Goal: Information Seeking & Learning: Learn about a topic

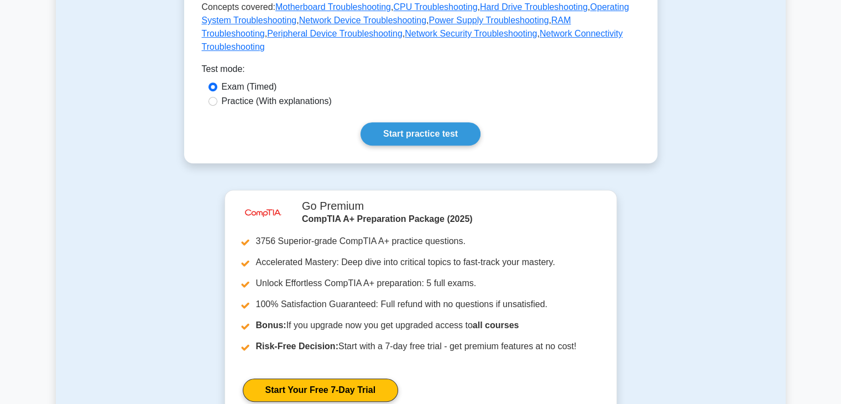
scroll to position [565, 0]
click at [807, 87] on main "Back to CompTIA A+ (CompTIA A+) Test Flashcards Hardware and Network Troublesho…" at bounding box center [420, 36] width 841 height 1133
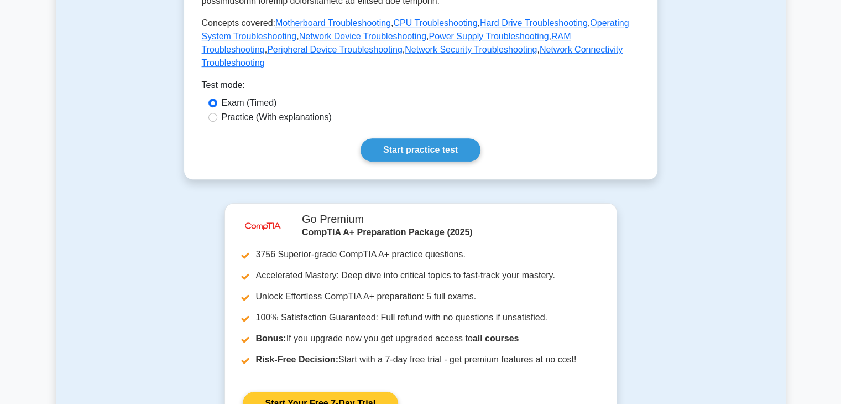
scroll to position [549, 0]
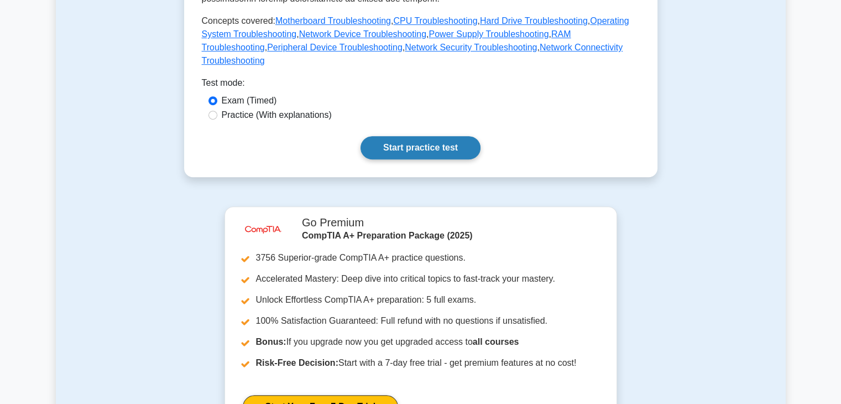
click at [388, 136] on link "Start practice test" at bounding box center [421, 147] width 120 height 23
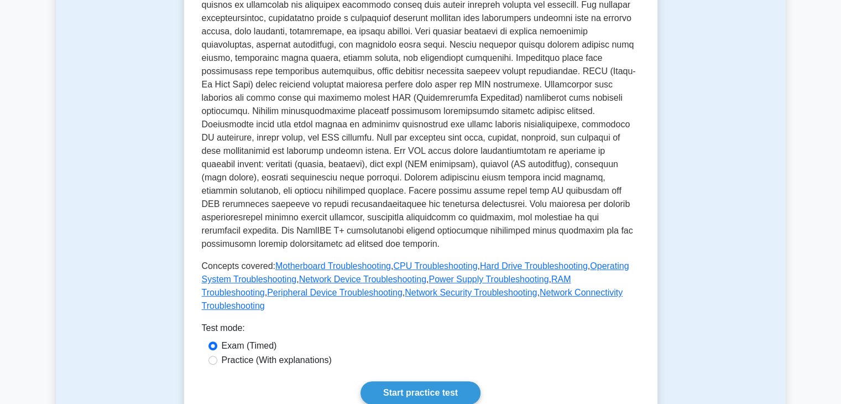
scroll to position [82, 0]
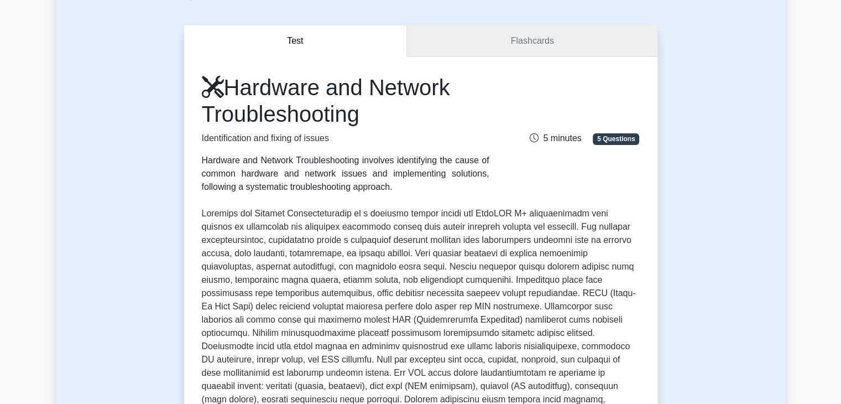
click at [530, 50] on link "Flashcards" at bounding box center [532, 41] width 250 height 32
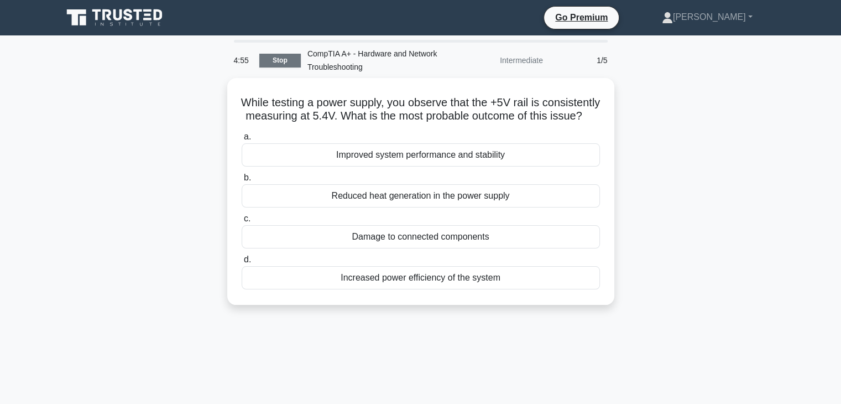
click at [288, 54] on link "Stop" at bounding box center [279, 61] width 41 height 14
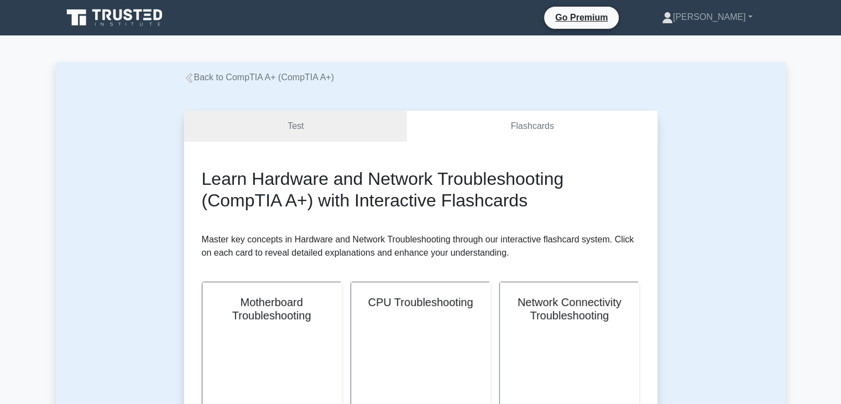
click at [186, 74] on link "Back to CompTIA A+ (CompTIA A+)" at bounding box center [259, 76] width 150 height 9
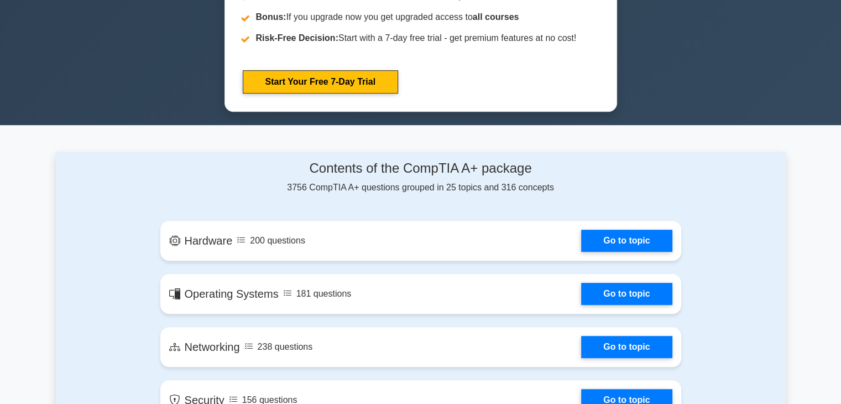
scroll to position [561, 0]
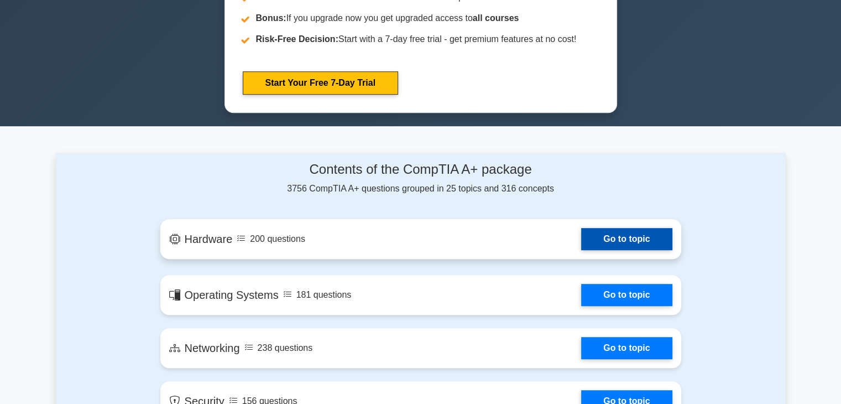
click at [615, 236] on link "Go to topic" at bounding box center [626, 239] width 91 height 22
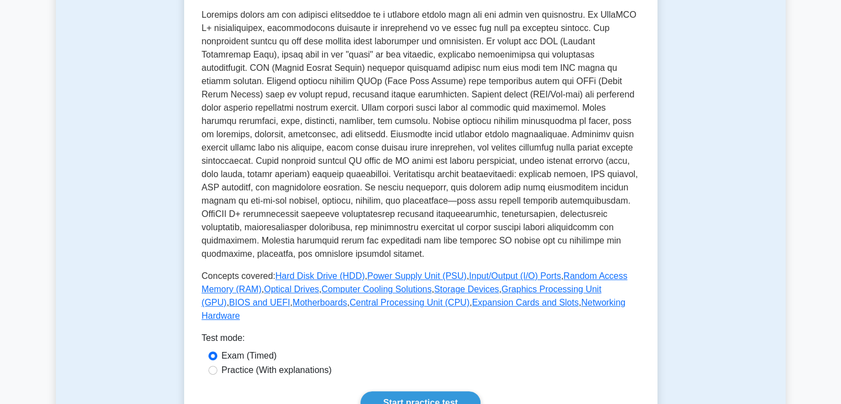
scroll to position [254, 0]
click at [414, 391] on link "Start practice test" at bounding box center [421, 402] width 120 height 23
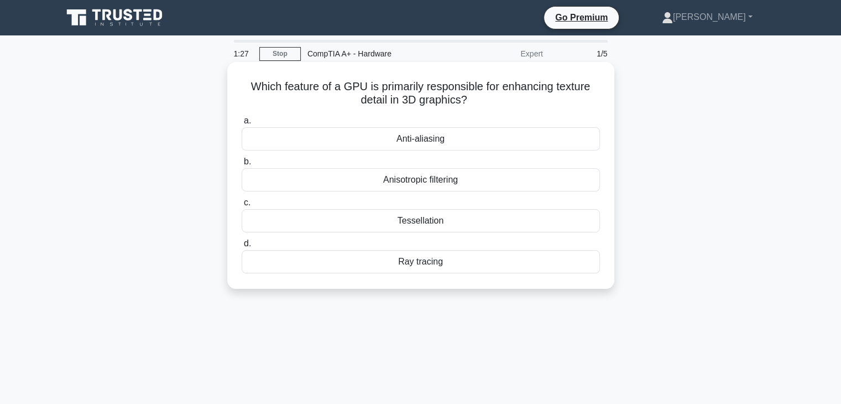
click at [430, 178] on div "Anisotropic filtering" at bounding box center [421, 179] width 358 height 23
click at [242, 165] on input "b. Anisotropic filtering" at bounding box center [242, 161] width 0 height 7
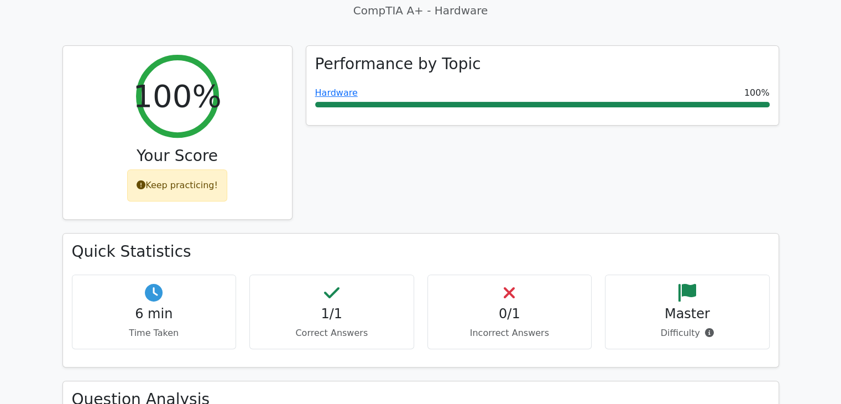
scroll to position [397, 0]
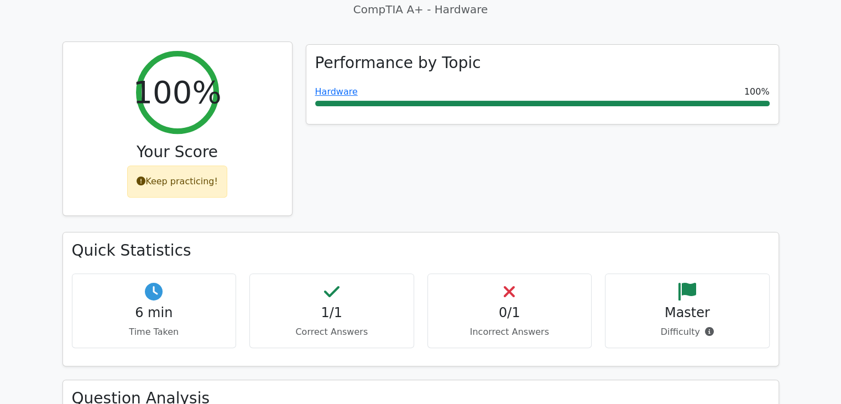
click at [191, 165] on div "Keep practicing!" at bounding box center [177, 181] width 100 height 32
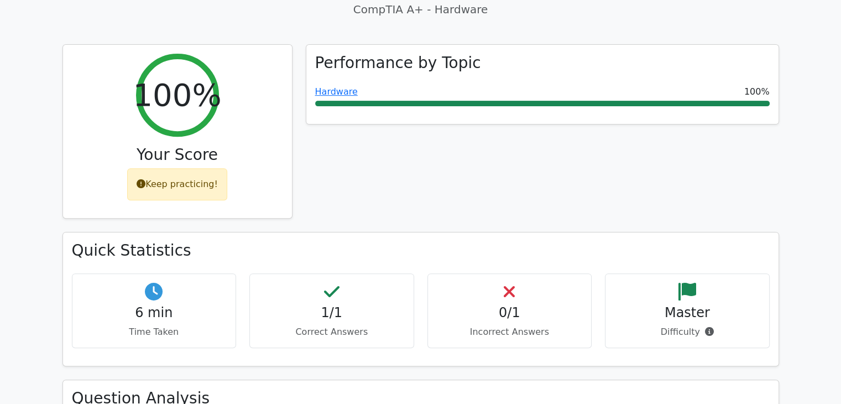
click at [345, 164] on div "Performance by Topic Hardware 100%" at bounding box center [542, 138] width 487 height 188
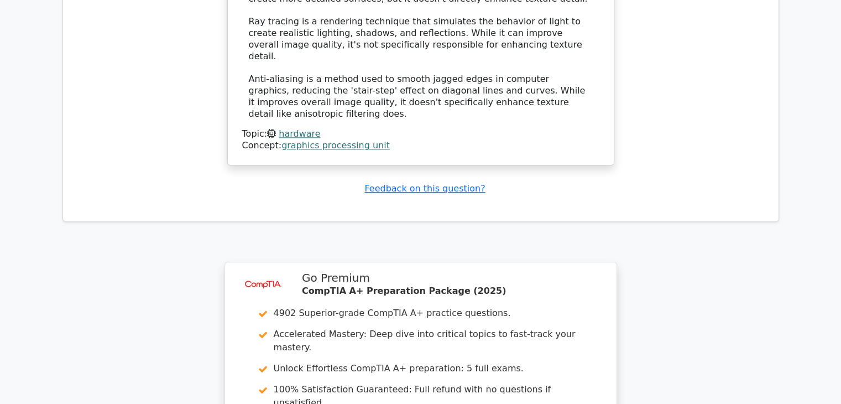
scroll to position [1489, 0]
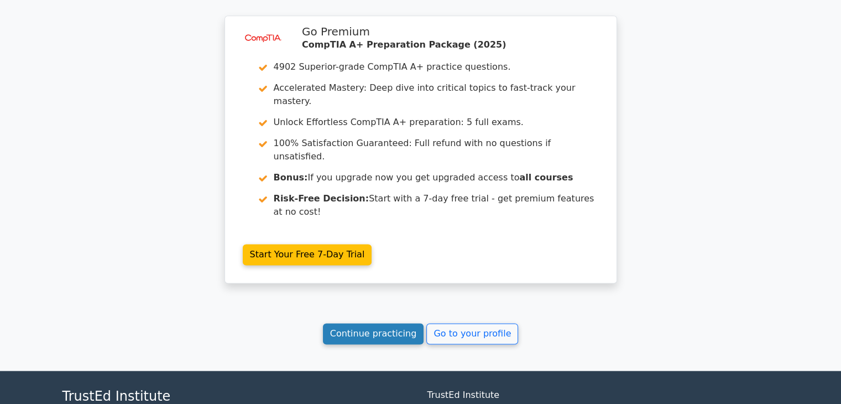
click at [357, 323] on link "Continue practicing" at bounding box center [373, 333] width 101 height 21
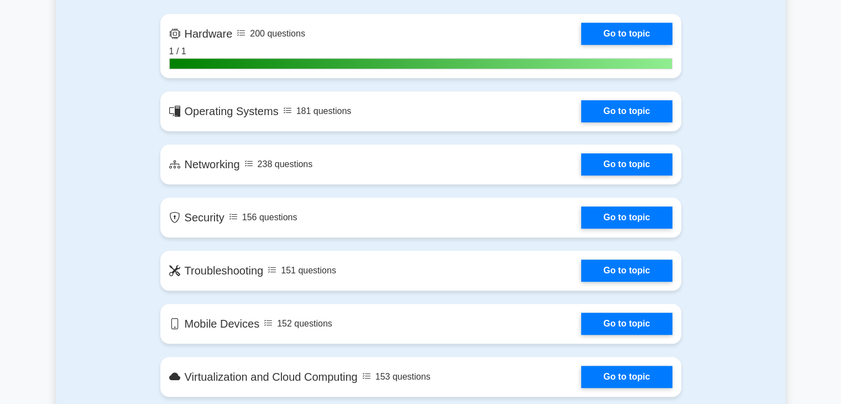
scroll to position [768, 0]
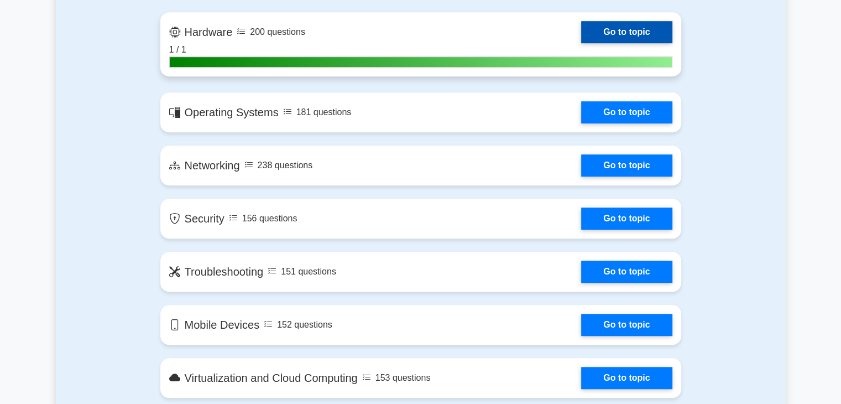
click at [624, 34] on link "Go to topic" at bounding box center [626, 32] width 91 height 22
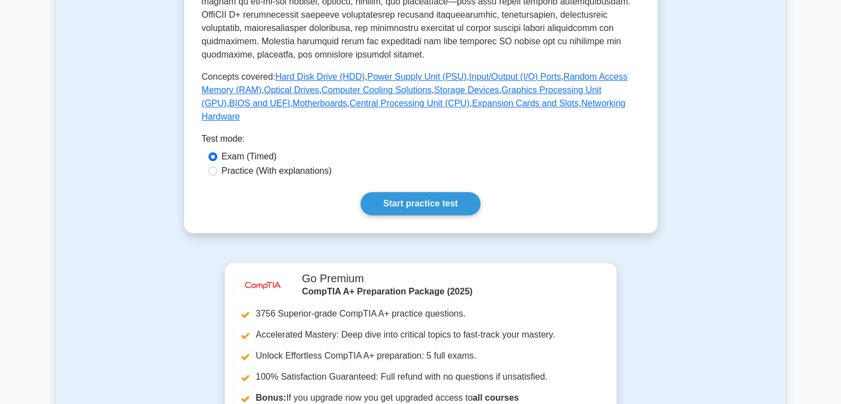
scroll to position [454, 0]
click at [456, 192] on link "Start practice test" at bounding box center [421, 203] width 120 height 23
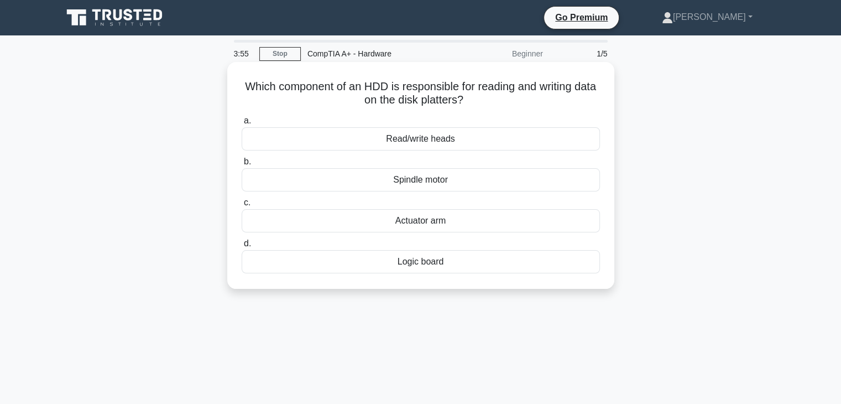
click at [250, 81] on h5 "Which component of an HDD is responsible for reading and writing data on the di…" at bounding box center [421, 94] width 361 height 28
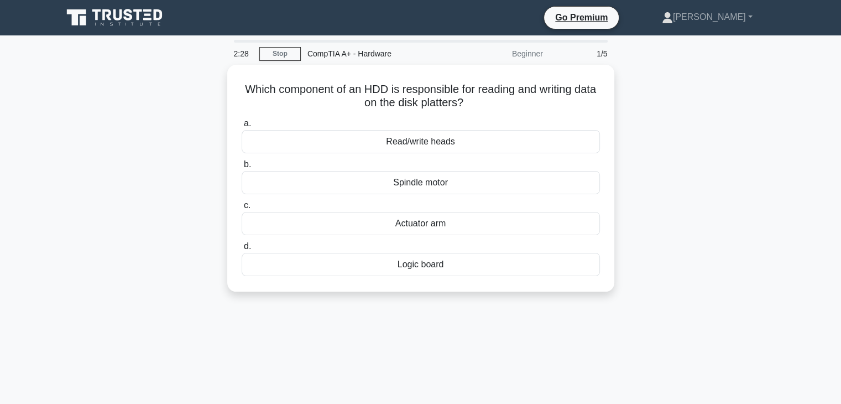
click at [637, 242] on div "Which component of an HDD is responsible for reading and writing data on the di…" at bounding box center [421, 185] width 730 height 240
drag, startPoint x: 253, startPoint y: 85, endPoint x: 618, endPoint y: 297, distance: 421.9
click at [618, 297] on div "Which component of an HDD is responsible for reading and writing data on the di…" at bounding box center [421, 185] width 730 height 240
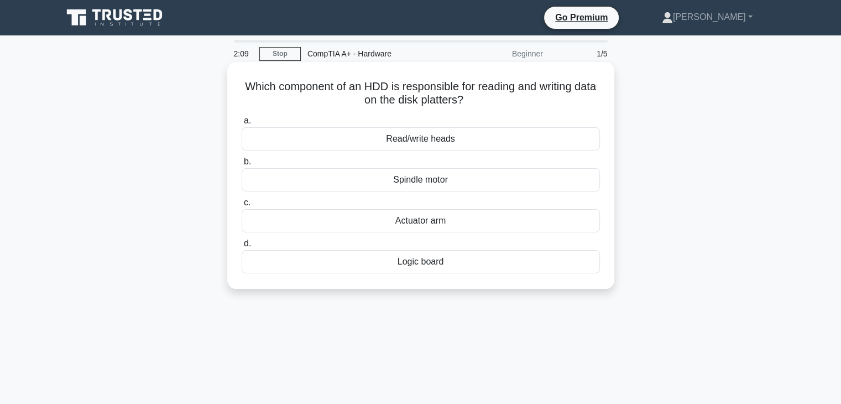
copy div "Which component of an HDD is responsible for reading and writing data on the di…"
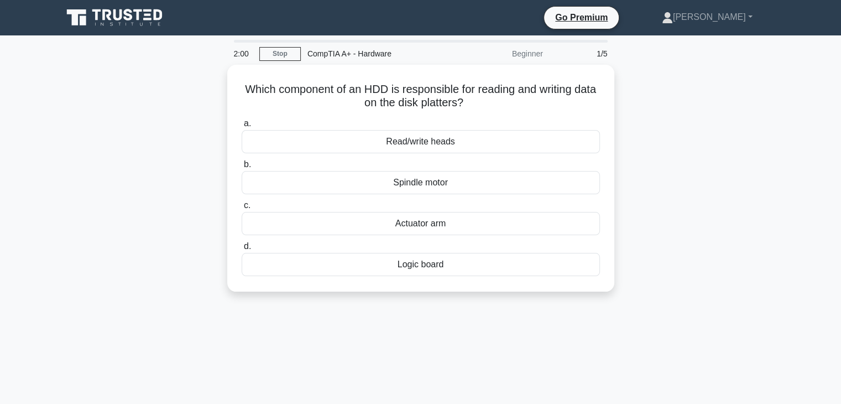
click at [160, 196] on div "Which component of an HDD is responsible for reading and writing data on the di…" at bounding box center [421, 185] width 730 height 240
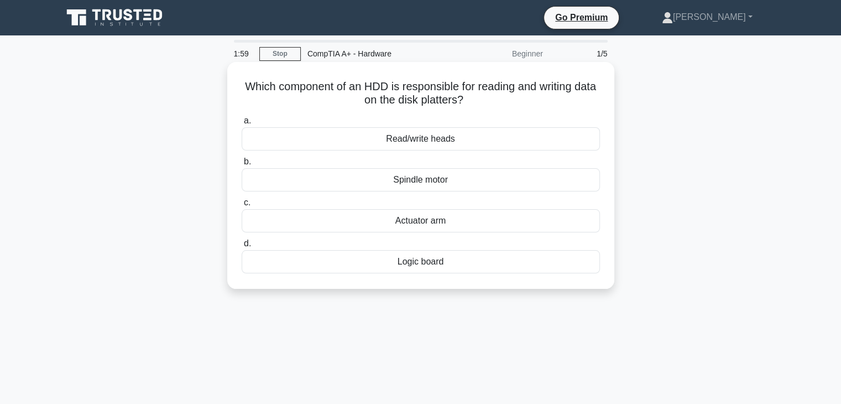
click at [372, 142] on div "Read/write heads" at bounding box center [421, 138] width 358 height 23
click at [242, 124] on input "a. Read/write heads" at bounding box center [242, 120] width 0 height 7
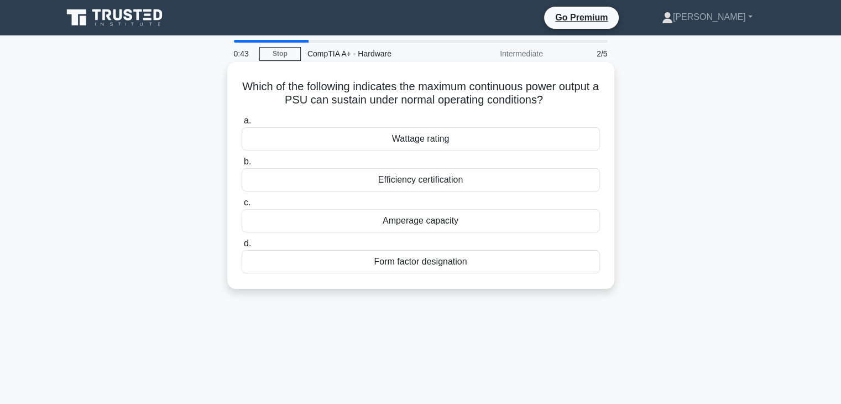
drag, startPoint x: 257, startPoint y: 85, endPoint x: 585, endPoint y: 281, distance: 382.5
click at [585, 281] on div "Which of the following indicates the maximum continuous power output a PSU can …" at bounding box center [421, 175] width 378 height 218
copy div "Which of the following indicates the maximum continuous power output a PSU can …"
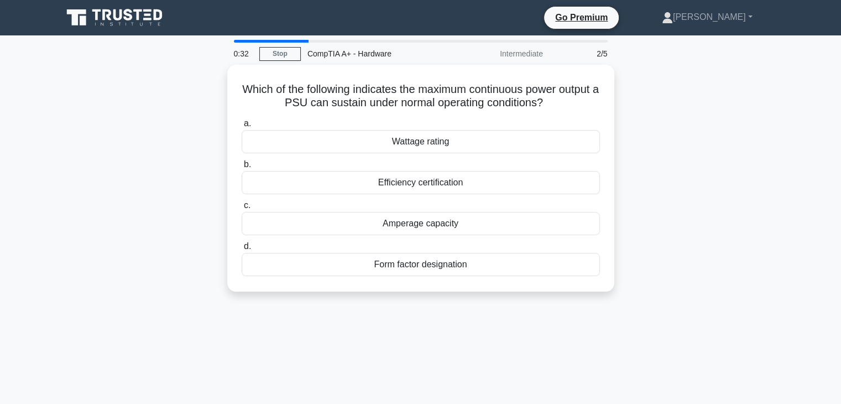
click at [215, 182] on div "Which of the following indicates the maximum continuous power output a PSU can …" at bounding box center [421, 185] width 730 height 240
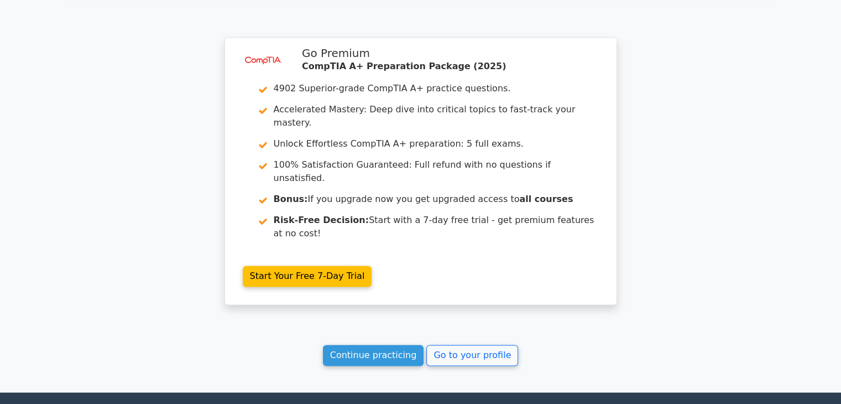
scroll to position [1449, 0]
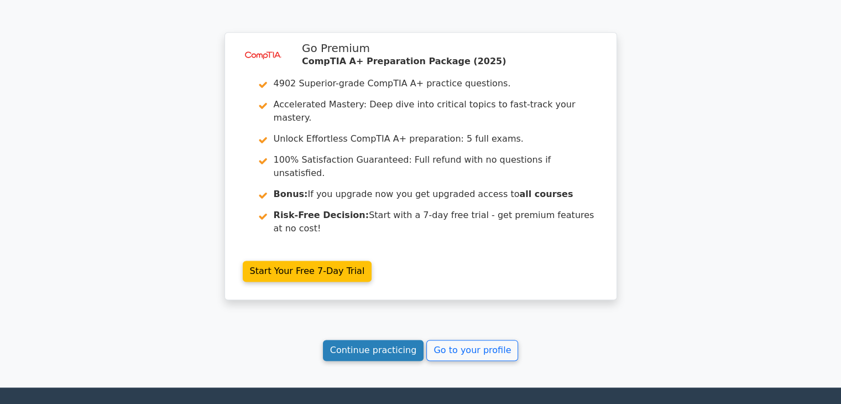
click at [362, 340] on link "Continue practicing" at bounding box center [373, 350] width 101 height 21
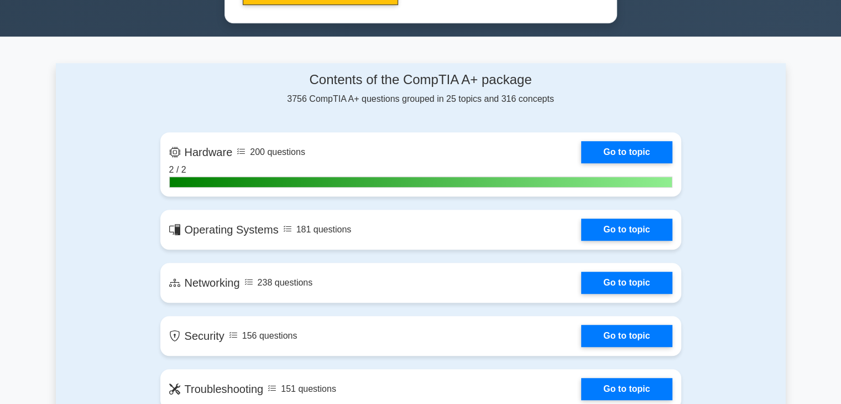
scroll to position [668, 0]
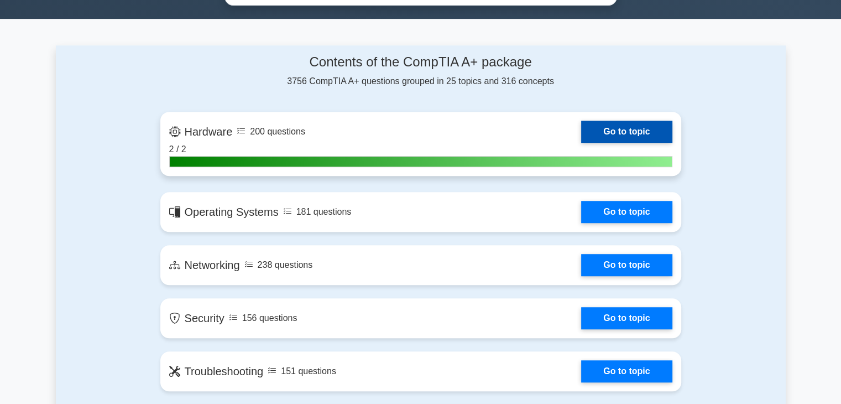
click at [627, 131] on link "Go to topic" at bounding box center [626, 132] width 91 height 22
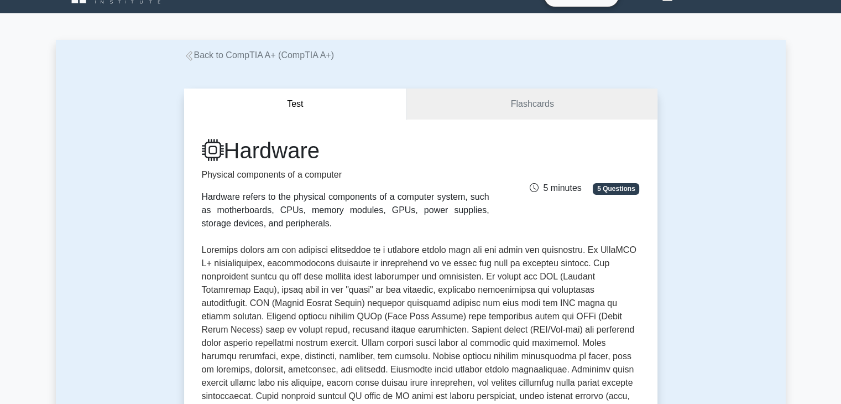
scroll to position [19, 0]
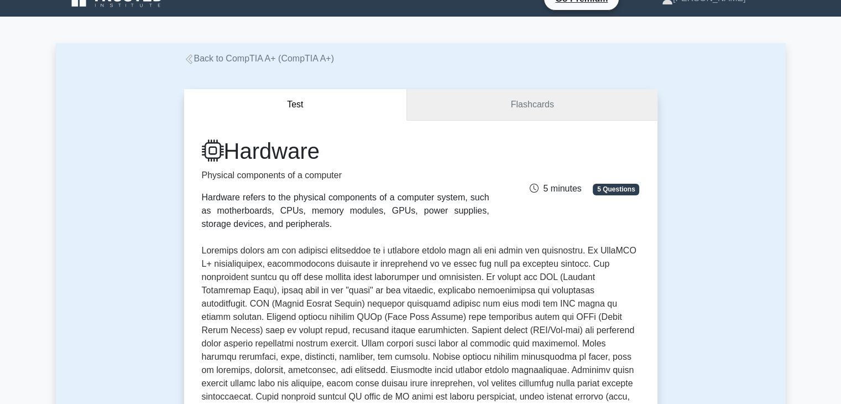
click at [481, 108] on link "Flashcards" at bounding box center [532, 105] width 250 height 32
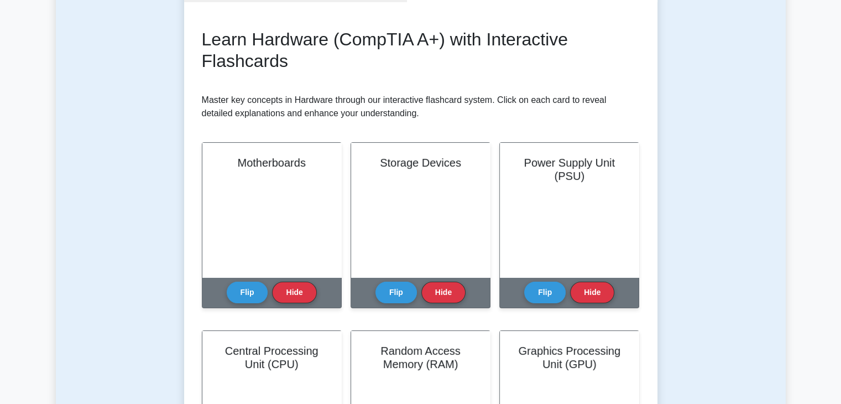
scroll to position [139, 0]
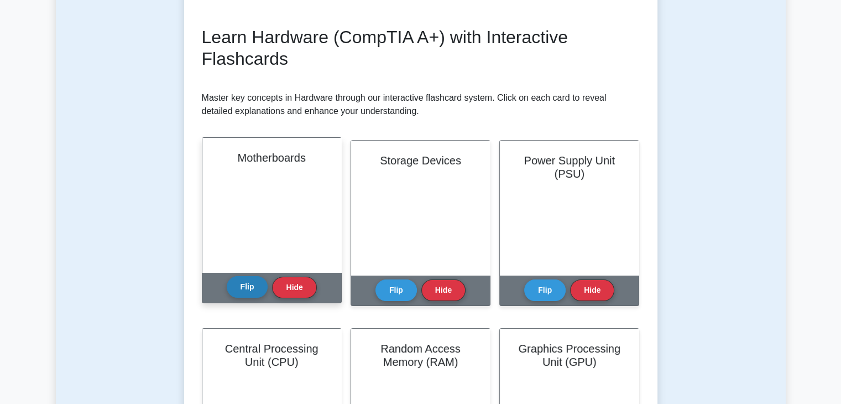
click at [242, 298] on button "Flip" at bounding box center [247, 287] width 41 height 22
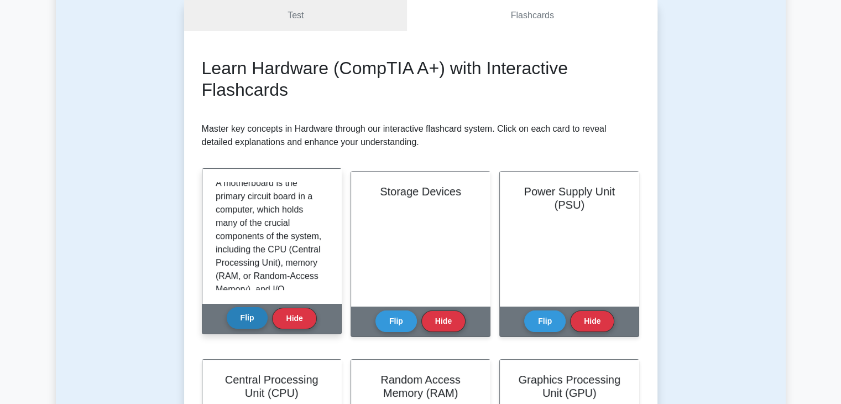
scroll to position [0, 0]
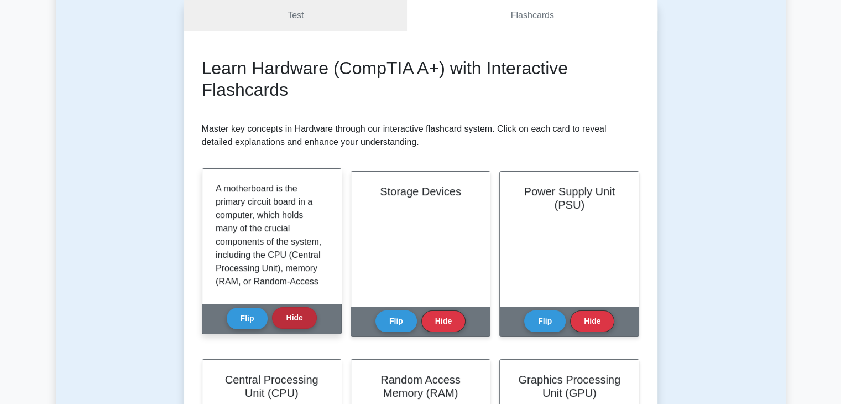
click at [294, 319] on button "Hide" at bounding box center [294, 318] width 44 height 22
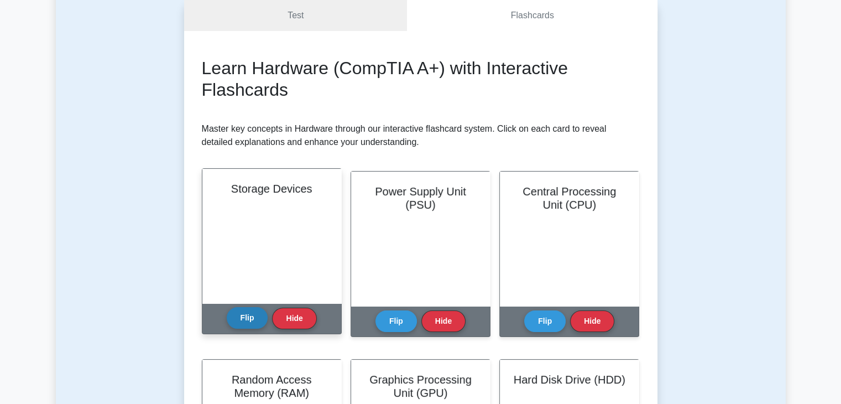
click at [247, 320] on button "Flip" at bounding box center [247, 318] width 41 height 22
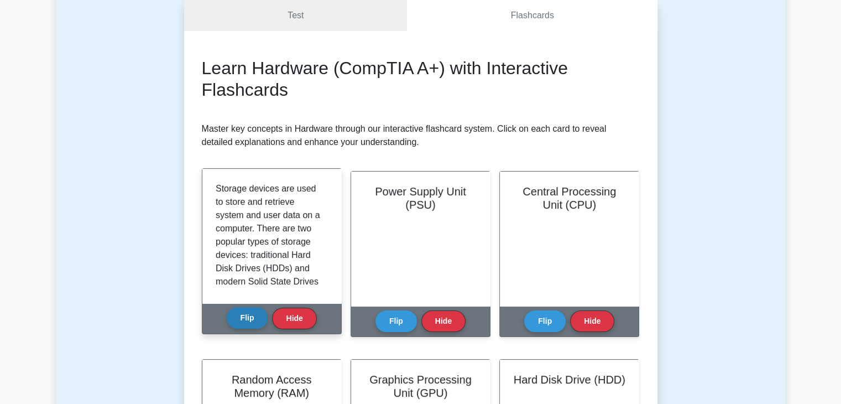
click at [244, 324] on button "Flip" at bounding box center [247, 318] width 41 height 22
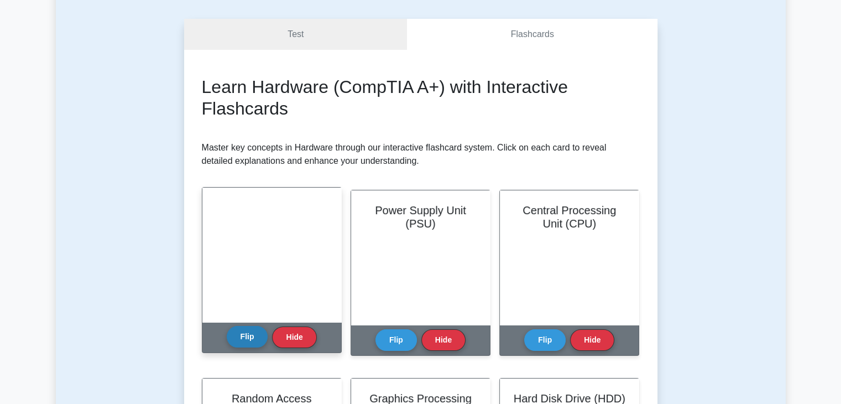
scroll to position [61, 0]
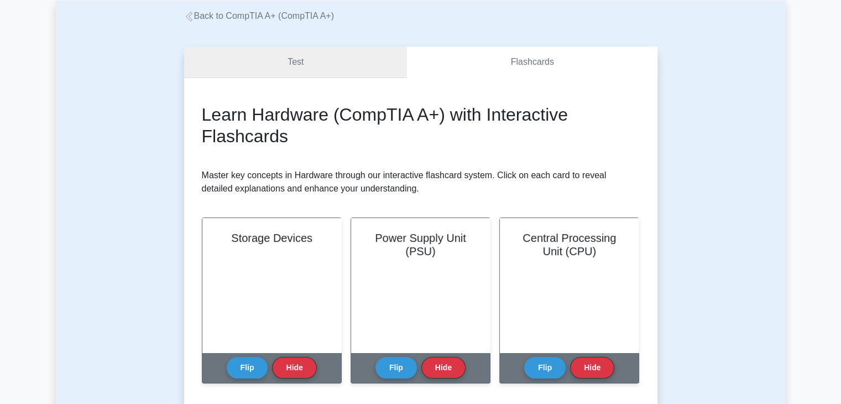
click at [250, 62] on link "Test" at bounding box center [295, 62] width 223 height 32
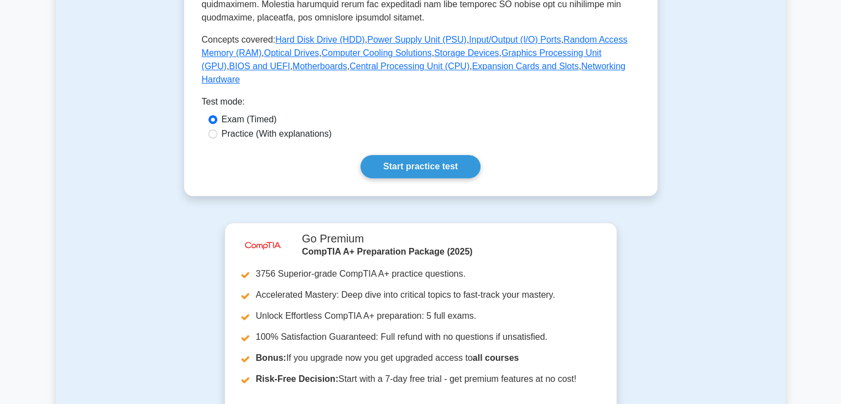
scroll to position [492, 0]
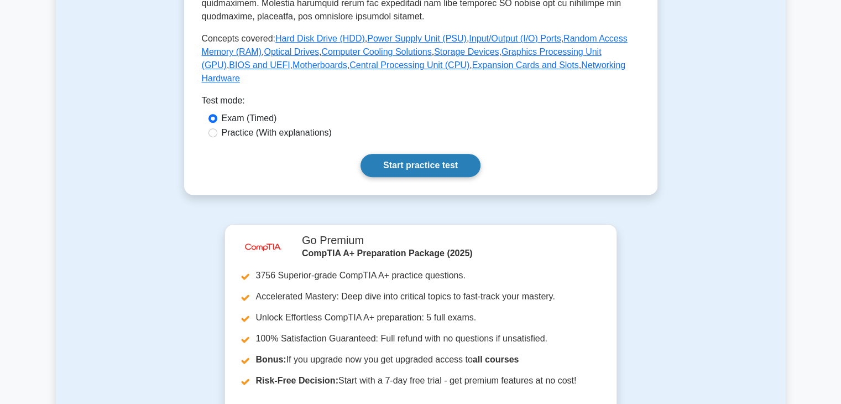
click at [393, 155] on link "Start practice test" at bounding box center [421, 165] width 120 height 23
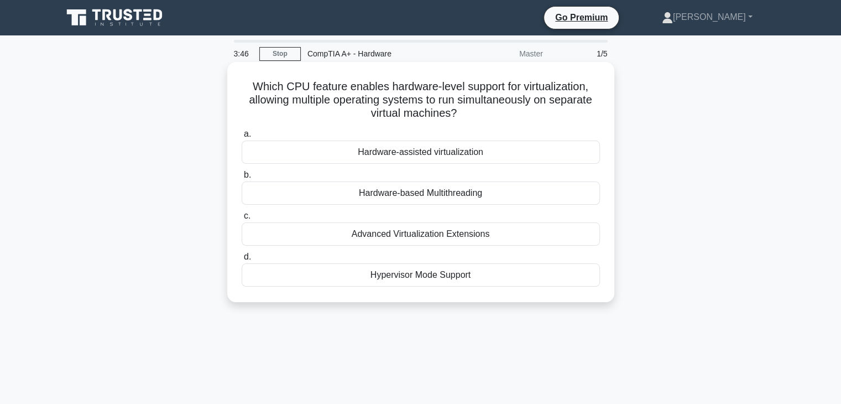
drag, startPoint x: 248, startPoint y: 82, endPoint x: 546, endPoint y: 270, distance: 352.2
click at [546, 270] on div "Which CPU feature enables hardware-level support for virtualization, allowing m…" at bounding box center [421, 181] width 378 height 231
copy div "Which CPU feature enables hardware-level support for virtualization, allowing m…"
click at [309, 163] on div "Hardware-assisted virtualization" at bounding box center [421, 152] width 358 height 23
click at [242, 138] on input "a. Hardware-assisted virtualization" at bounding box center [242, 134] width 0 height 7
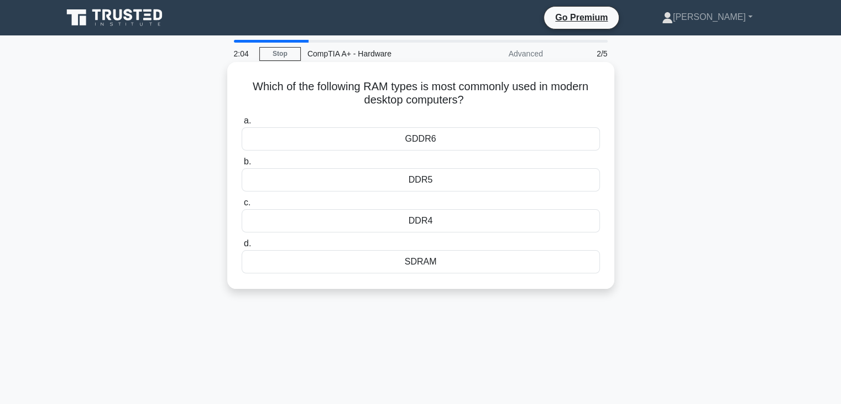
drag, startPoint x: 241, startPoint y: 78, endPoint x: 410, endPoint y: 97, distance: 170.4
drag, startPoint x: 410, startPoint y: 97, endPoint x: 228, endPoint y: 89, distance: 182.8
click at [228, 89] on div "Which of the following RAM types is most commonly used in modern desktop comput…" at bounding box center [420, 175] width 387 height 227
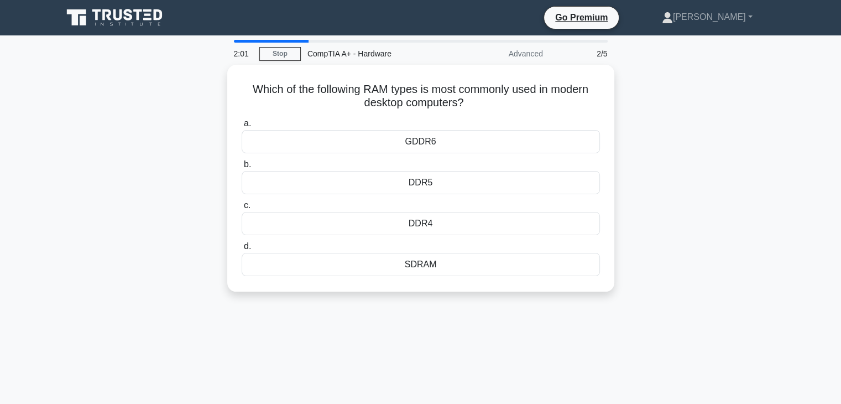
drag, startPoint x: 250, startPoint y: 86, endPoint x: 674, endPoint y: 313, distance: 481.1
click at [674, 313] on div "2:01 Stop CompTIA A+ - Hardware Advanced 2/5 Which of the following RAM types i…" at bounding box center [421, 316] width 730 height 553
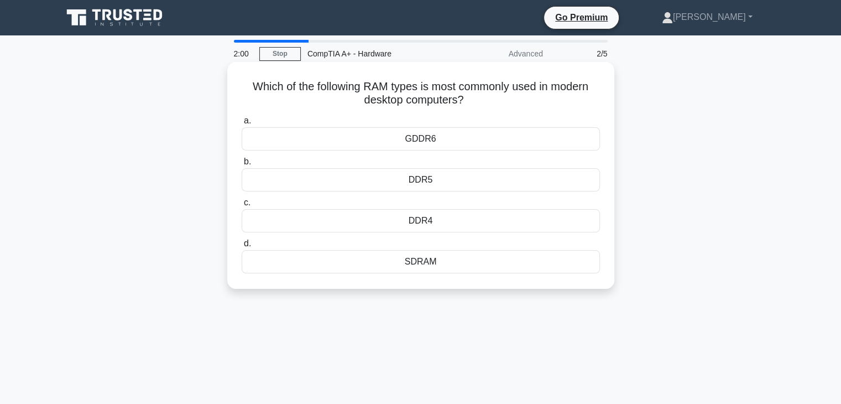
copy div "Which of the following RAM types is most commonly used in modern desktop comput…"
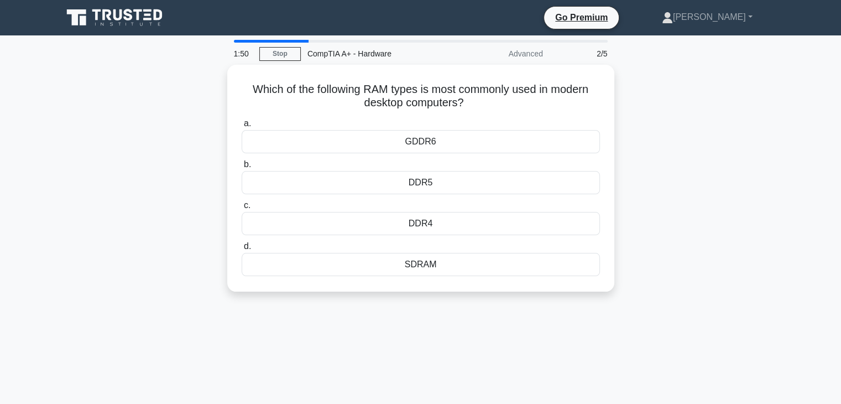
click at [112, 270] on div "Which of the following RAM types is most commonly used in modern desktop comput…" at bounding box center [421, 185] width 730 height 240
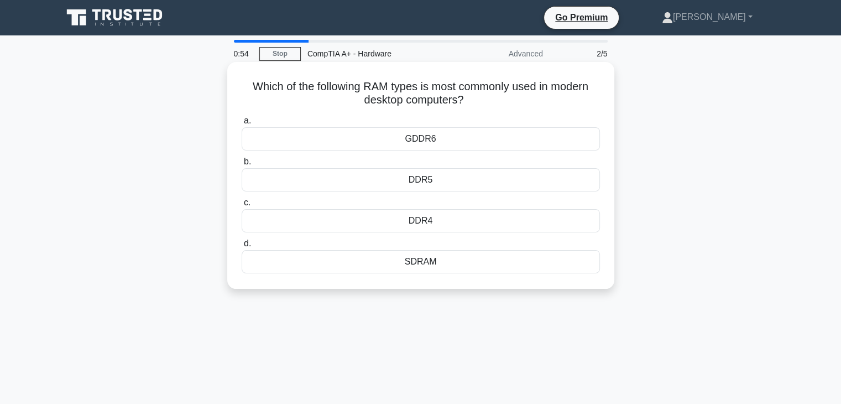
click at [298, 188] on div "DDR5" at bounding box center [421, 179] width 358 height 23
click at [242, 165] on input "b. DDR5" at bounding box center [242, 161] width 0 height 7
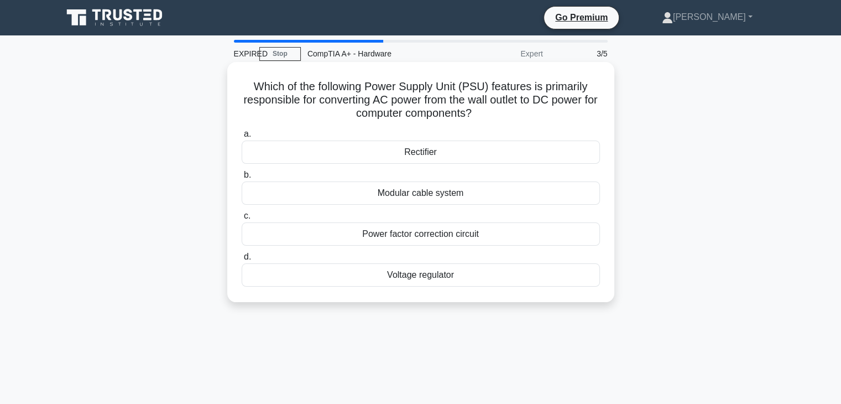
drag, startPoint x: 248, startPoint y: 81, endPoint x: 559, endPoint y: 248, distance: 352.9
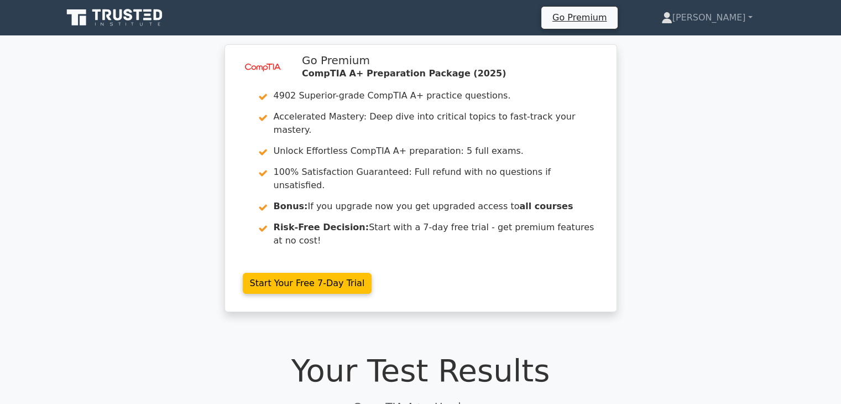
drag, startPoint x: 0, startPoint y: 0, endPoint x: 703, endPoint y: 305, distance: 766.5
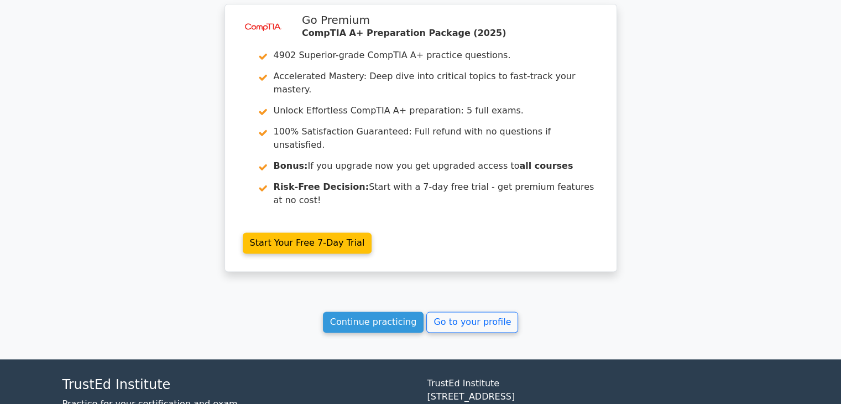
scroll to position [1383, 0]
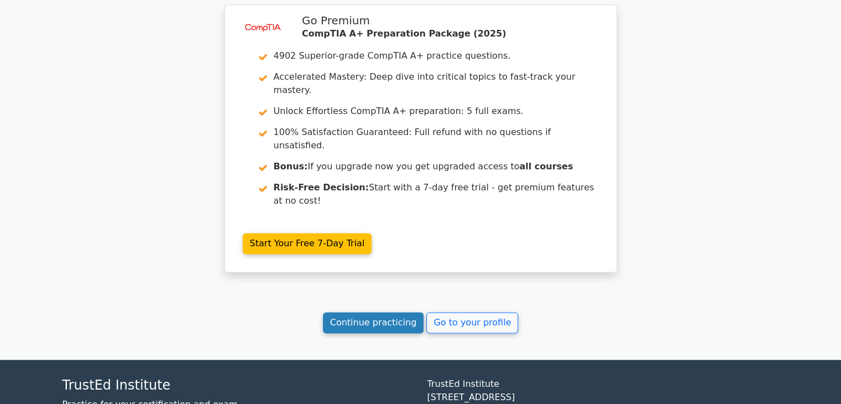
click at [392, 312] on link "Continue practicing" at bounding box center [373, 322] width 101 height 21
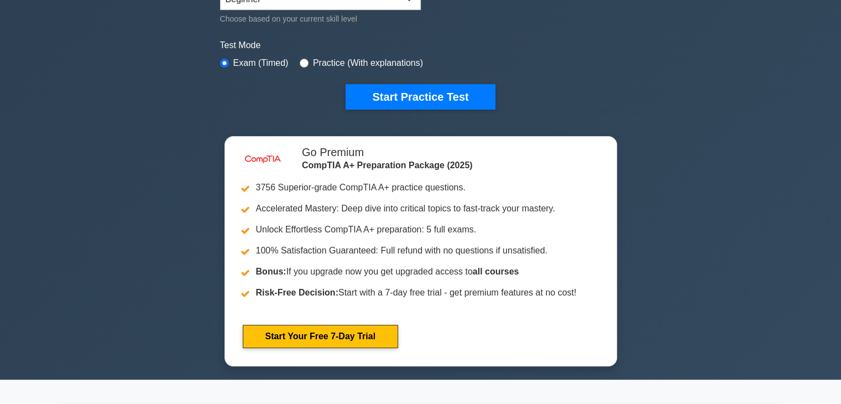
scroll to position [639, 0]
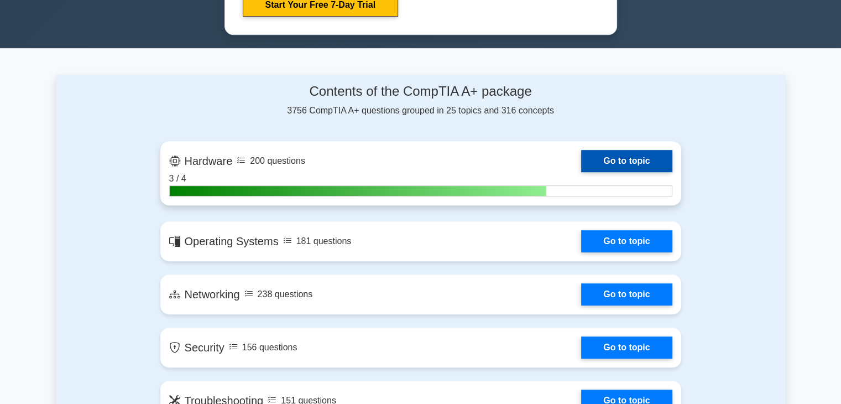
click at [608, 162] on link "Go to topic" at bounding box center [626, 161] width 91 height 22
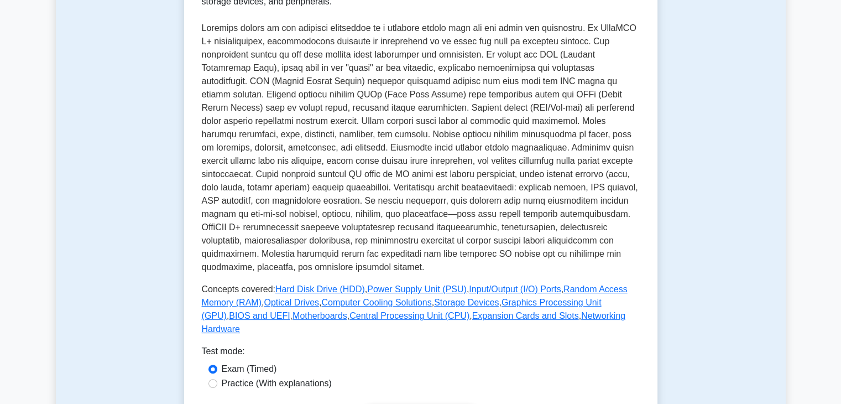
scroll to position [391, 0]
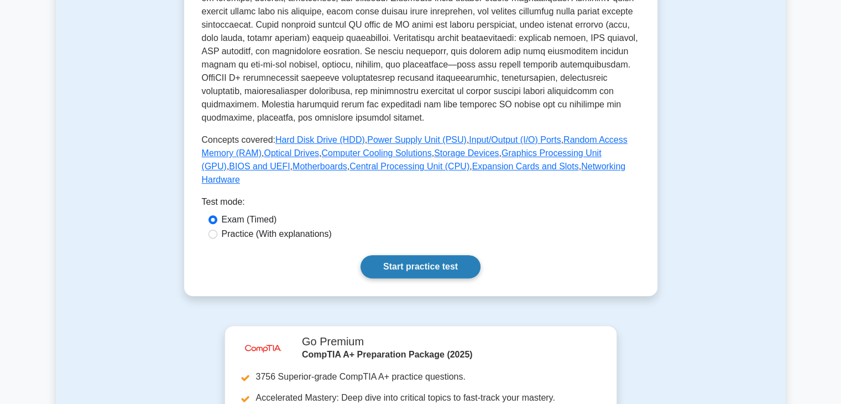
click at [449, 264] on link "Start practice test" at bounding box center [421, 266] width 120 height 23
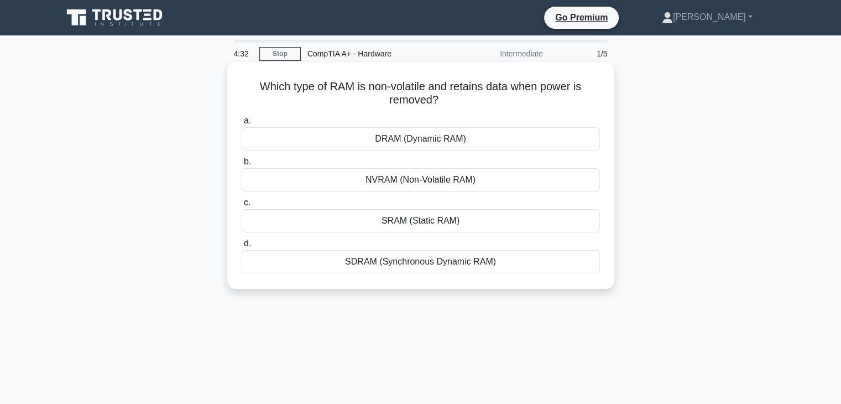
drag, startPoint x: 256, startPoint y: 81, endPoint x: 555, endPoint y: 176, distance: 313.5
drag, startPoint x: 555, startPoint y: 176, endPoint x: 246, endPoint y: 105, distance: 316.9
click at [246, 105] on h5 "Which type of RAM is non-volatile and retains data when power is removed? .spin…" at bounding box center [421, 94] width 361 height 28
drag, startPoint x: 253, startPoint y: 84, endPoint x: 586, endPoint y: 278, distance: 385.0
click at [586, 278] on div "Which type of RAM is non-volatile and retains data when power is removed? .spin…" at bounding box center [421, 175] width 378 height 218
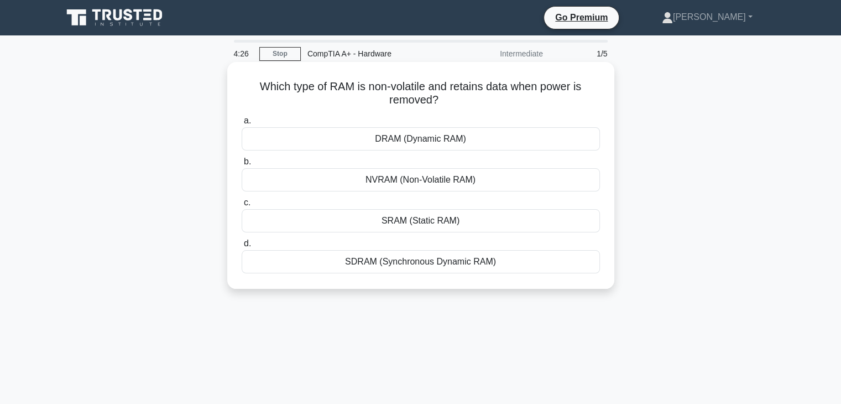
copy div "Which type of RAM is non-volatile and retains data when power is removed? .spin…"
click at [447, 180] on div "NVRAM (Non-Volatile RAM)" at bounding box center [421, 179] width 358 height 23
click at [242, 165] on input "b. NVRAM (Non-Volatile RAM)" at bounding box center [242, 161] width 0 height 7
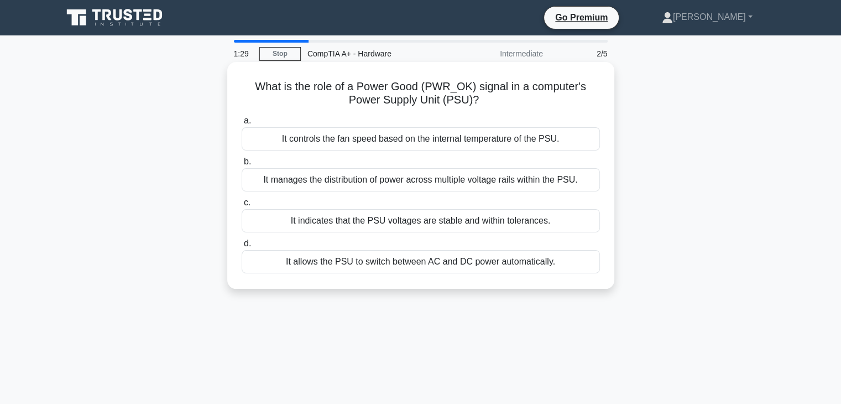
drag, startPoint x: 252, startPoint y: 82, endPoint x: 387, endPoint y: 132, distance: 143.9
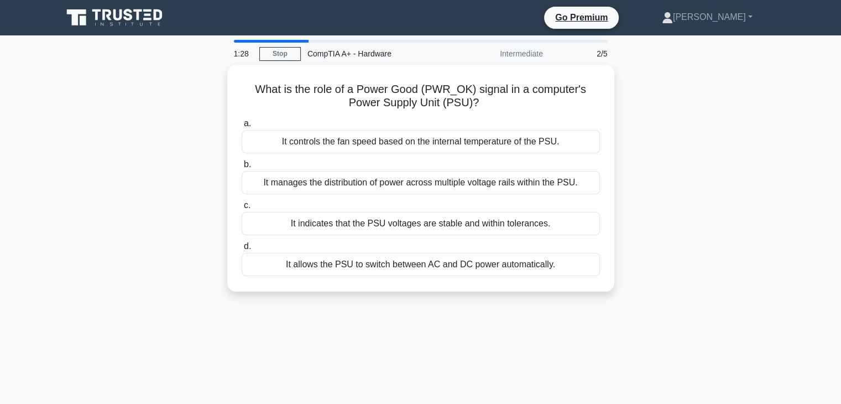
drag, startPoint x: 387, startPoint y: 132, endPoint x: 218, endPoint y: 125, distance: 168.8
click at [218, 125] on div "What is the role of a Power Good (PWR_OK) signal in a computer's Power Supply U…" at bounding box center [421, 185] width 730 height 240
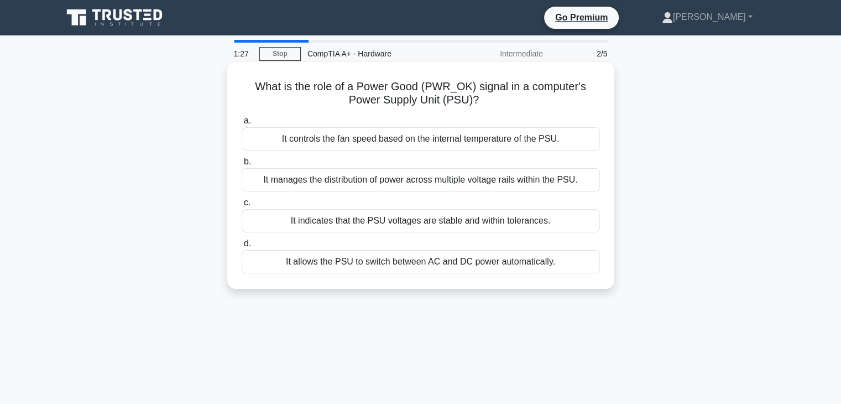
drag, startPoint x: 247, startPoint y: 80, endPoint x: 489, endPoint y: 203, distance: 271.1
drag, startPoint x: 489, startPoint y: 203, endPoint x: 281, endPoint y: 108, distance: 228.7
click at [281, 107] on h5 "What is the role of a Power Good (PWR_OK) signal in a computer's Power Supply U…" at bounding box center [421, 94] width 361 height 28
drag, startPoint x: 256, startPoint y: 82, endPoint x: 599, endPoint y: 261, distance: 386.7
click at [599, 261] on div "What is the role of a Power Good (PWR_OK) signal in a computer's Power Supply U…" at bounding box center [421, 175] width 378 height 218
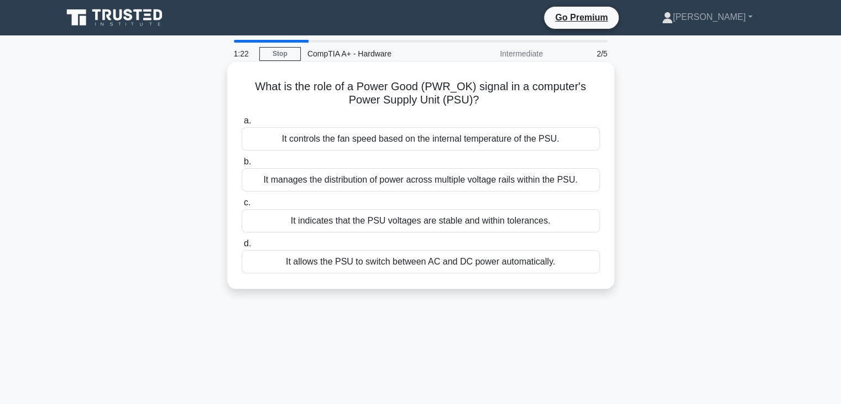
copy div "What is the role of a Power Good (PWR_OK) signal in a computer's Power Supply U…"
click at [341, 227] on div "It indicates that the PSU voltages are stable and within tolerances." at bounding box center [421, 220] width 358 height 23
click at [242, 206] on input "c. It indicates that the PSU voltages are stable and within tolerances." at bounding box center [242, 202] width 0 height 7
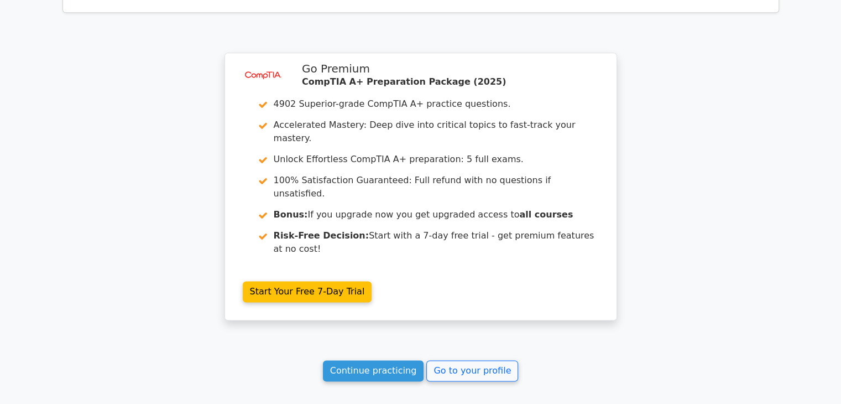
scroll to position [1532, 0]
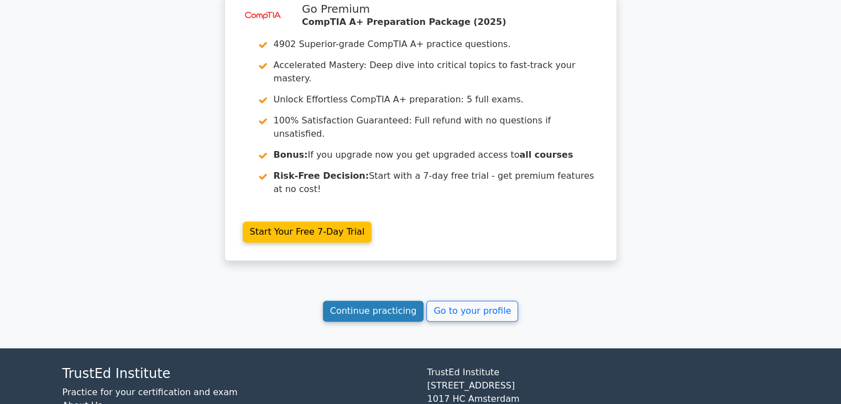
click at [361, 300] on link "Continue practicing" at bounding box center [373, 310] width 101 height 21
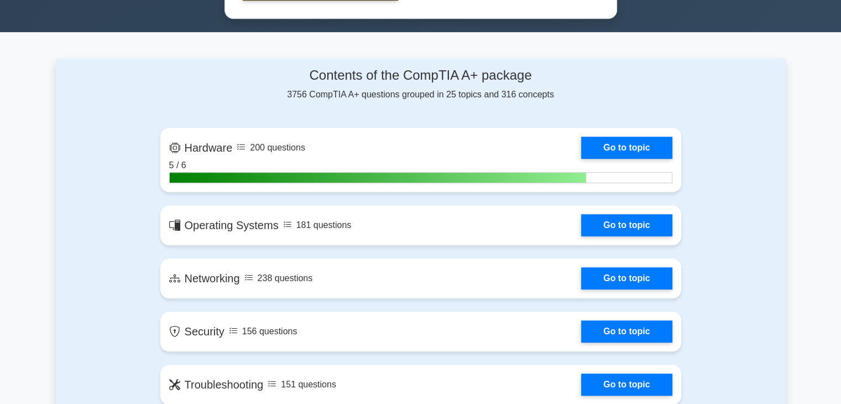
scroll to position [659, 0]
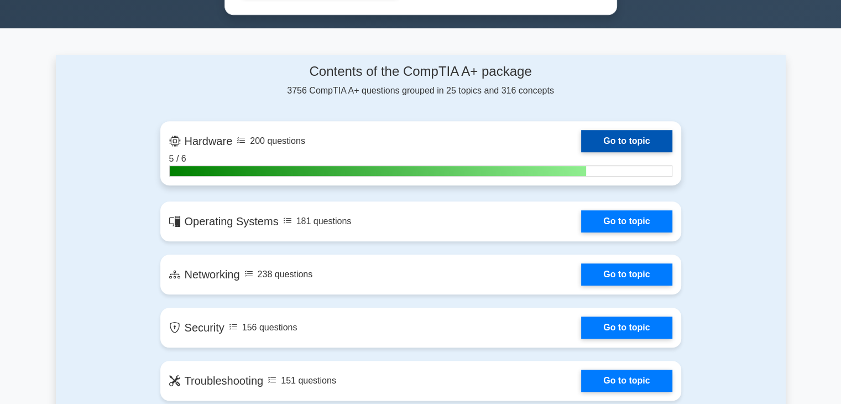
click at [611, 152] on link "Go to topic" at bounding box center [626, 141] width 91 height 22
click at [608, 138] on link "Go to topic" at bounding box center [626, 141] width 91 height 22
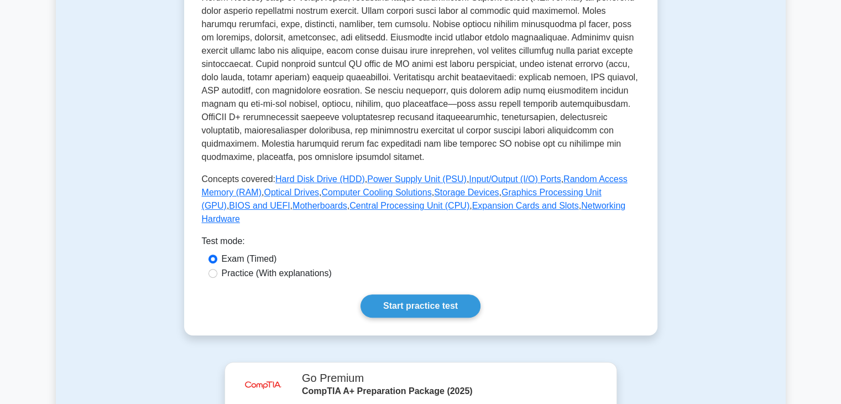
scroll to position [356, 0]
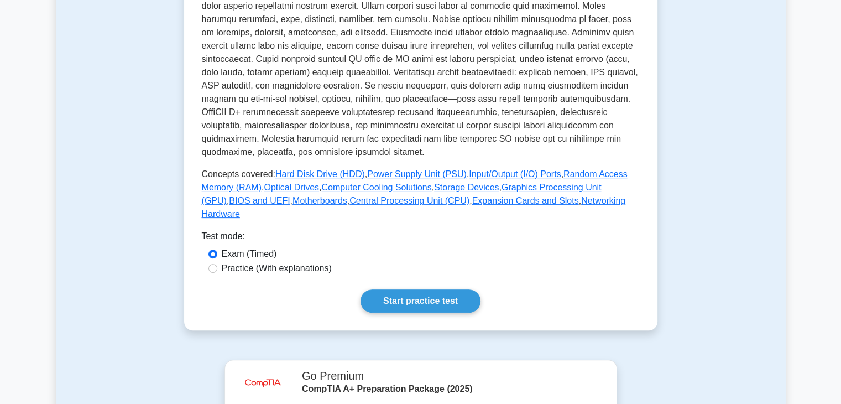
click at [232, 262] on label "Practice (With explanations)" at bounding box center [277, 268] width 110 height 13
click at [217, 264] on input "Practice (With explanations)" at bounding box center [213, 268] width 9 height 9
radio input "true"
click at [210, 249] on input "Exam (Timed)" at bounding box center [213, 253] width 9 height 9
radio input "true"
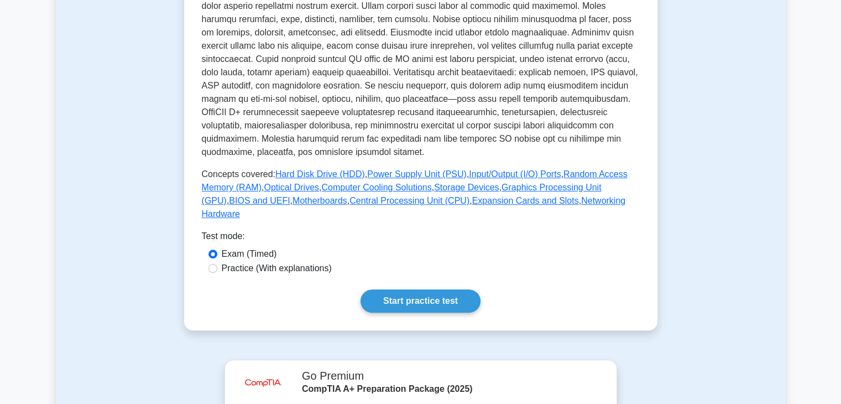
click at [224, 262] on label "Practice (With explanations)" at bounding box center [277, 268] width 110 height 13
click at [217, 264] on input "Practice (With explanations)" at bounding box center [213, 268] width 9 height 9
radio input "true"
click at [387, 289] on link "Start practice test" at bounding box center [421, 300] width 120 height 23
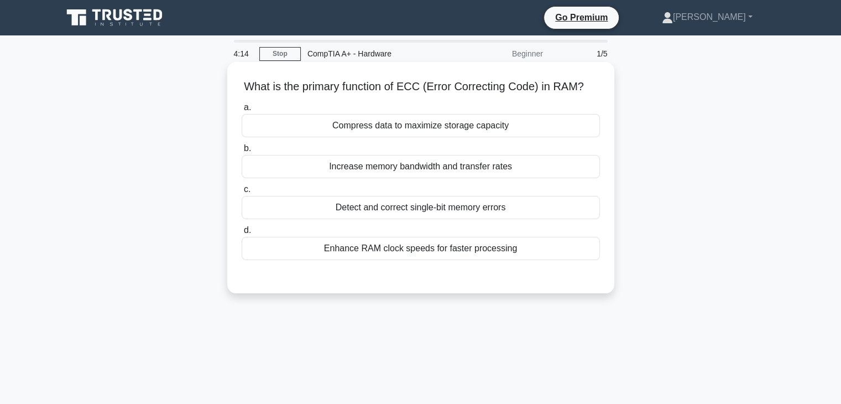
drag, startPoint x: 240, startPoint y: 89, endPoint x: 489, endPoint y: 193, distance: 269.8
drag, startPoint x: 489, startPoint y: 193, endPoint x: 246, endPoint y: 90, distance: 264.5
click at [246, 90] on h5 "What is the primary function of ECC (Error Correcting Code) in RAM? .spinner_0X…" at bounding box center [421, 87] width 361 height 14
click at [239, 83] on div "What is the primary function of ECC (Error Correcting Code) in RAM? .spinner_0X…" at bounding box center [421, 177] width 378 height 222
drag, startPoint x: 239, startPoint y: 83, endPoint x: 574, endPoint y: 254, distance: 375.8
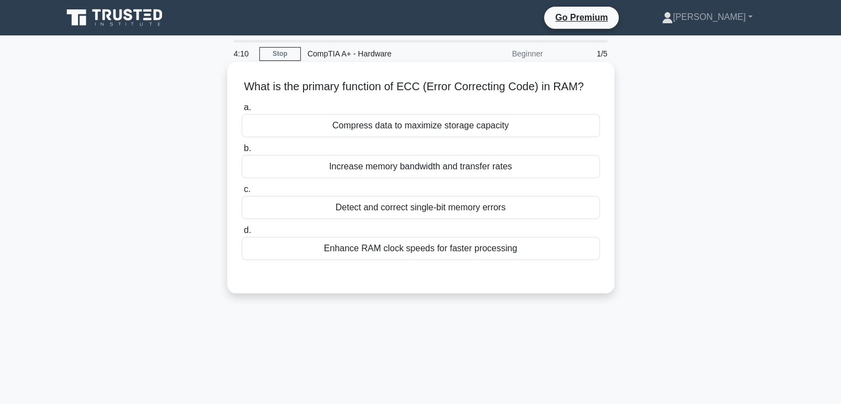
click at [574, 254] on div "What is the primary function of ECC (Error Correcting Code) in RAM? .spinner_0X…" at bounding box center [421, 177] width 378 height 222
drag, startPoint x: 444, startPoint y: 89, endPoint x: 377, endPoint y: 106, distance: 68.4
click at [377, 106] on label "a. Compress data to maximize storage capacity" at bounding box center [421, 119] width 358 height 37
click at [242, 106] on input "a. Compress data to maximize storage capacity" at bounding box center [242, 107] width 0 height 7
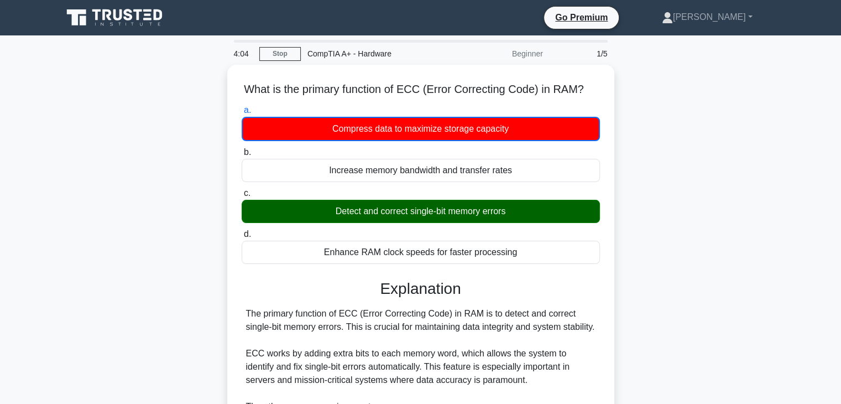
click at [218, 154] on div "What is the primary function of ECC (Error Correcting Code) in RAM? .spinner_0X…" at bounding box center [421, 365] width 730 height 600
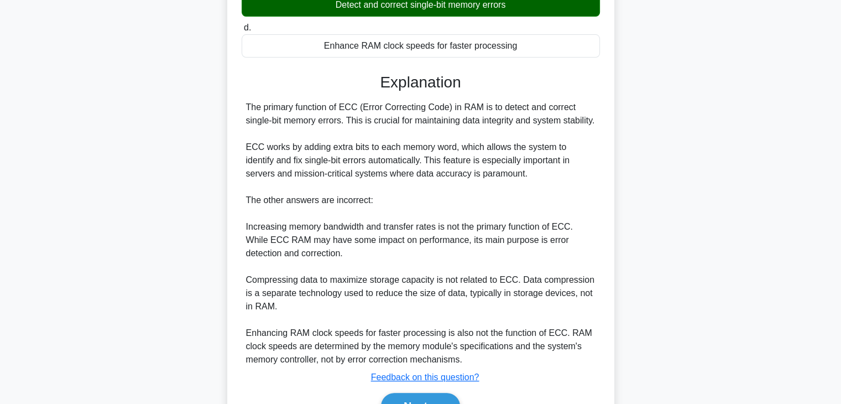
scroll to position [204, 0]
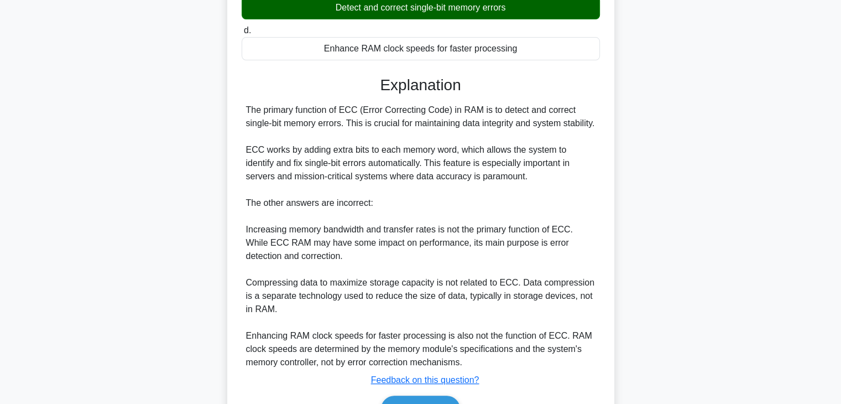
click at [811, 310] on main "2:52 Stop CompTIA A+ - Hardware Beginner 1/5 What is the primary function of EC…" at bounding box center [420, 149] width 841 height 634
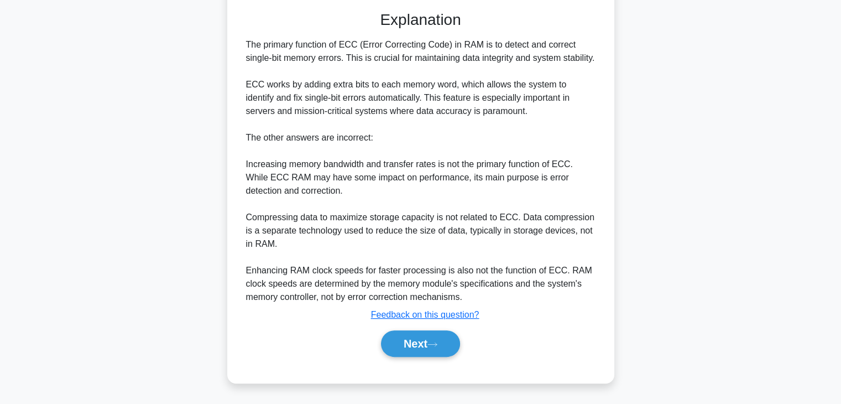
scroll to position [278, 0]
click at [409, 352] on button "Next" at bounding box center [420, 343] width 79 height 27
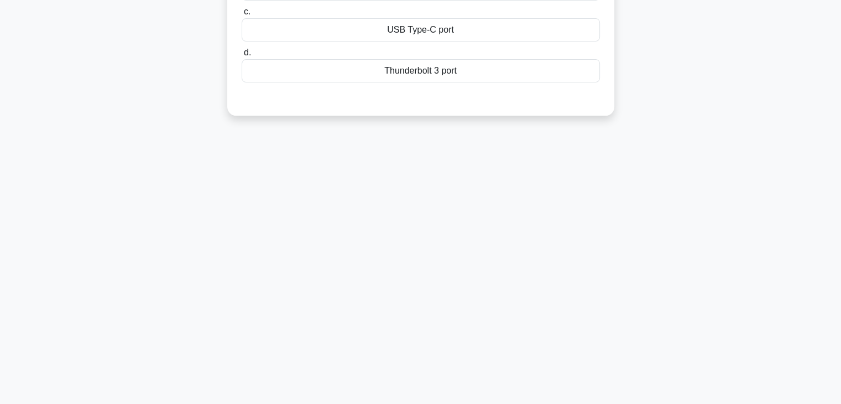
scroll to position [0, 0]
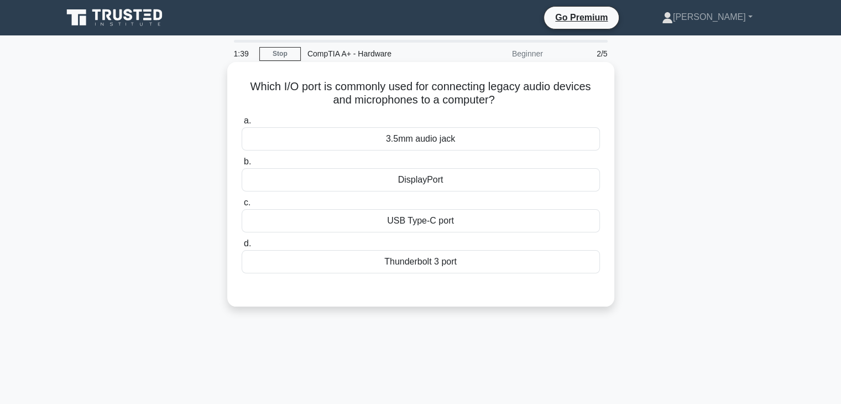
click at [543, 140] on div "3.5mm audio jack" at bounding box center [421, 138] width 358 height 23
click at [242, 124] on input "a. 3.5mm audio jack" at bounding box center [242, 120] width 0 height 7
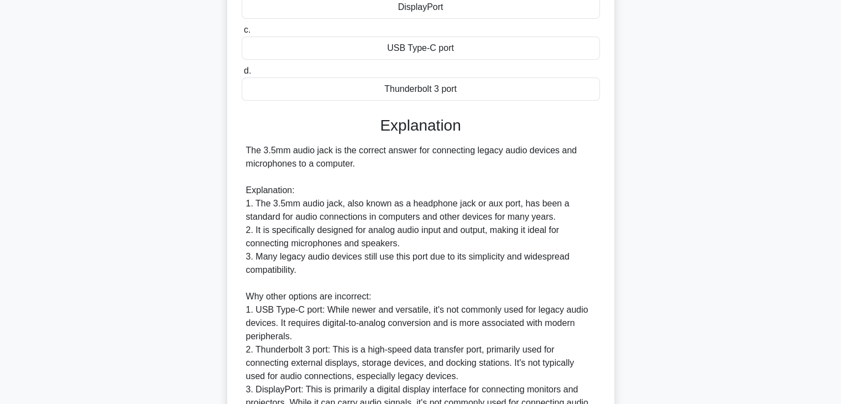
scroll to position [291, 0]
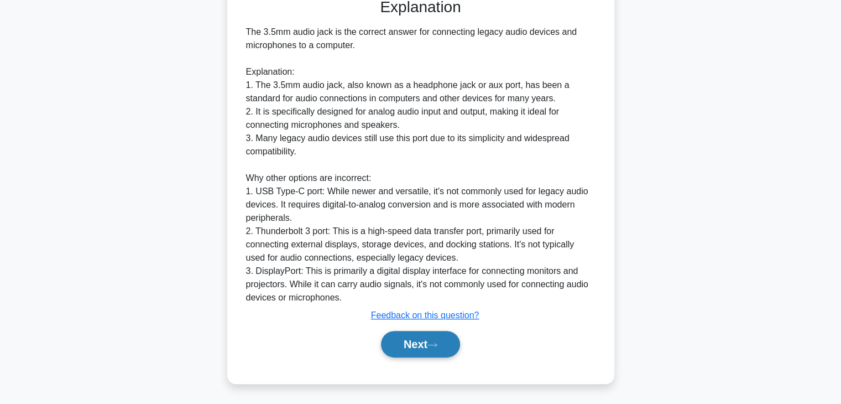
click at [413, 346] on button "Next" at bounding box center [420, 344] width 79 height 27
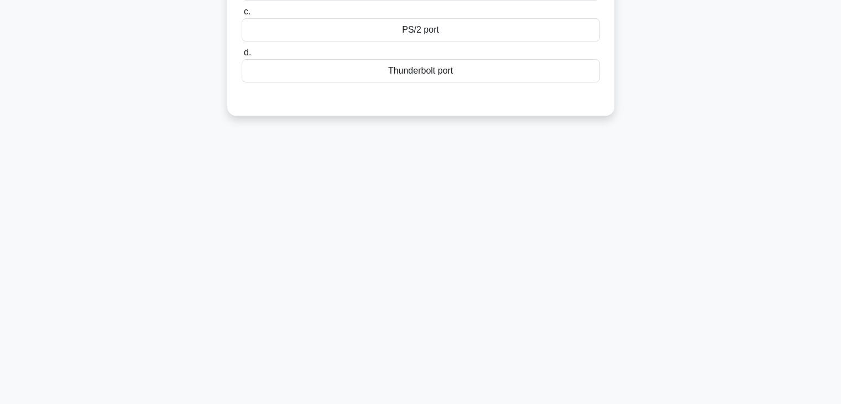
scroll to position [0, 0]
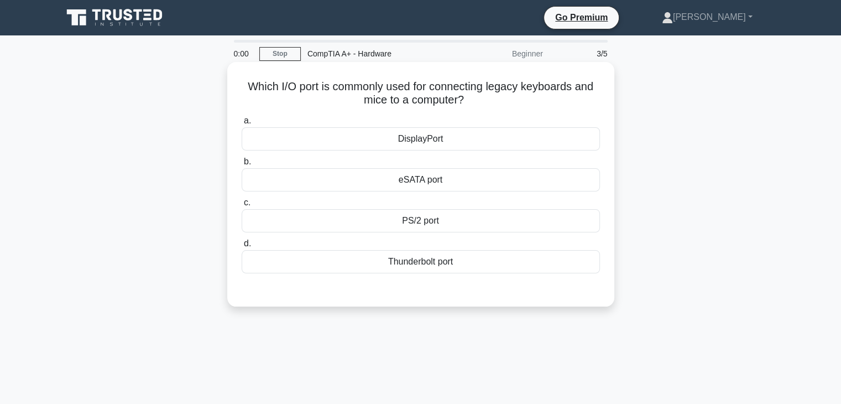
click at [530, 131] on div "DisplayPort" at bounding box center [421, 138] width 358 height 23
click at [242, 124] on input "a. DisplayPort" at bounding box center [242, 120] width 0 height 7
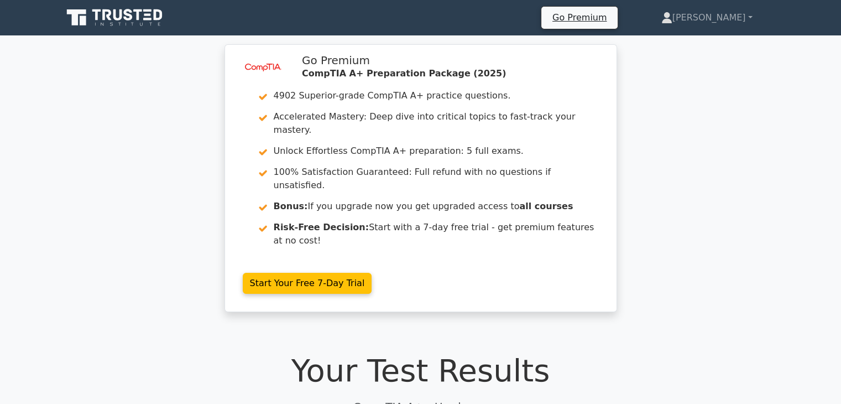
drag, startPoint x: 662, startPoint y: 118, endPoint x: 664, endPoint y: 93, distance: 25.0
click at [664, 93] on div "image/svg+xml Go Premium CompTIA A+ Preparation Package (2025) 4902 Superior-gr…" at bounding box center [420, 184] width 841 height 281
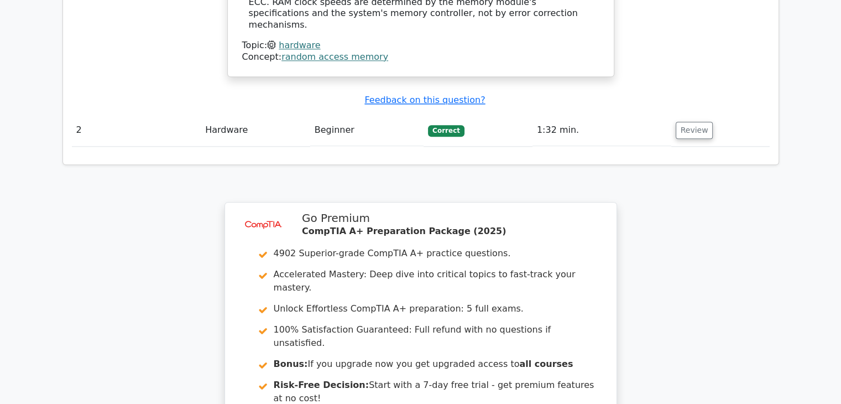
scroll to position [1432, 0]
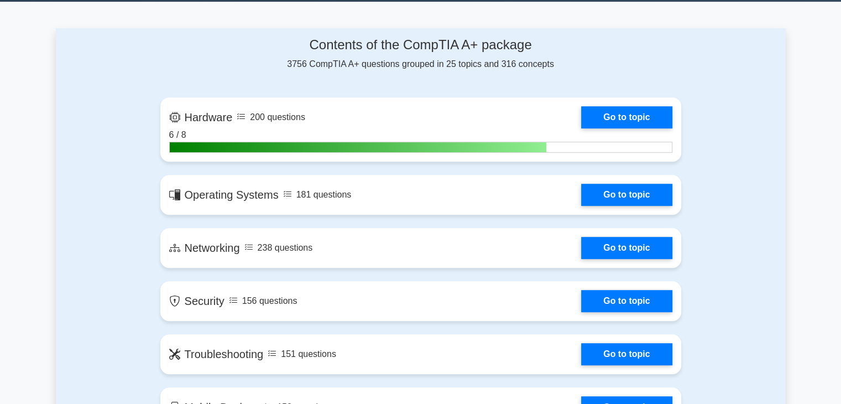
scroll to position [690, 0]
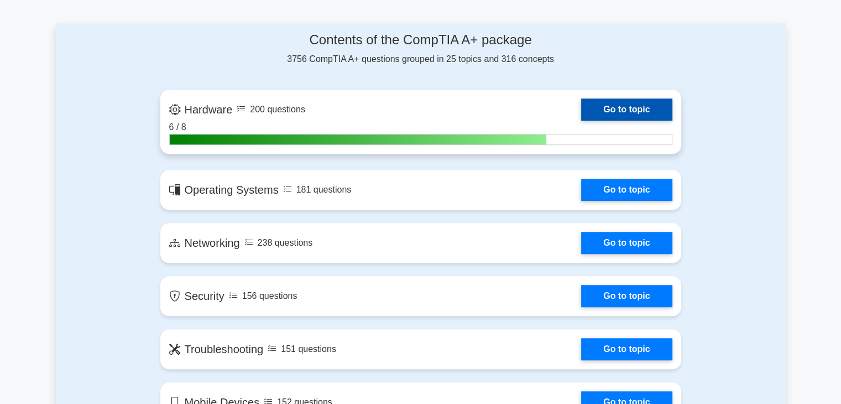
click at [596, 102] on link "Go to topic" at bounding box center [626, 109] width 91 height 22
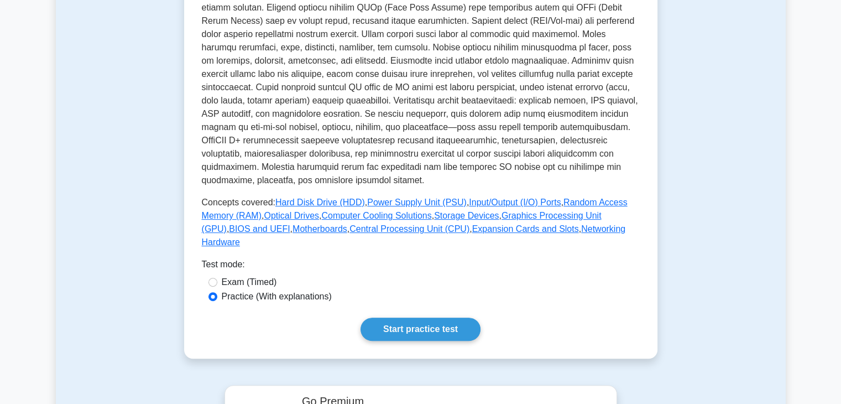
scroll to position [340, 0]
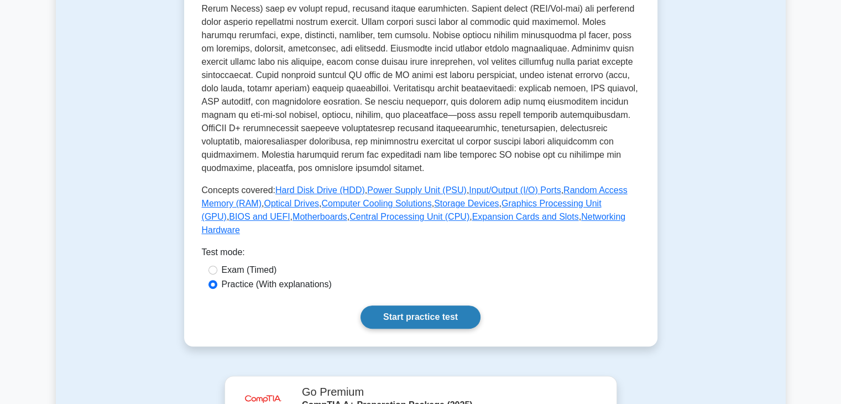
click at [404, 308] on link "Start practice test" at bounding box center [421, 316] width 120 height 23
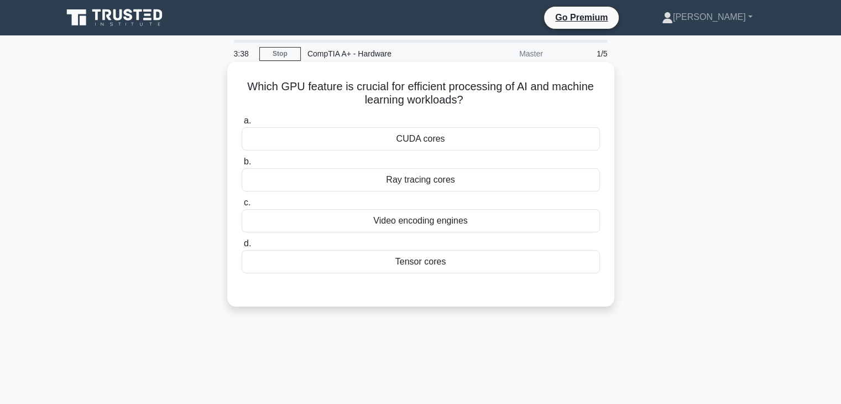
click at [342, 188] on div "Ray tracing cores" at bounding box center [421, 179] width 358 height 23
click at [242, 165] on input "b. Ray tracing cores" at bounding box center [242, 161] width 0 height 7
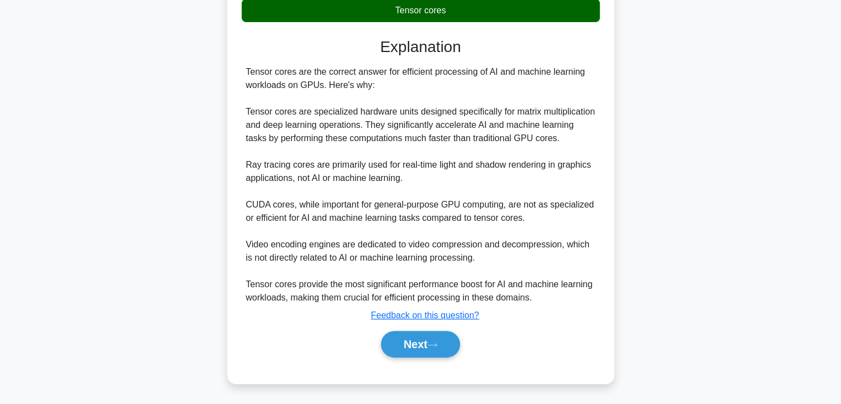
scroll to position [252, 0]
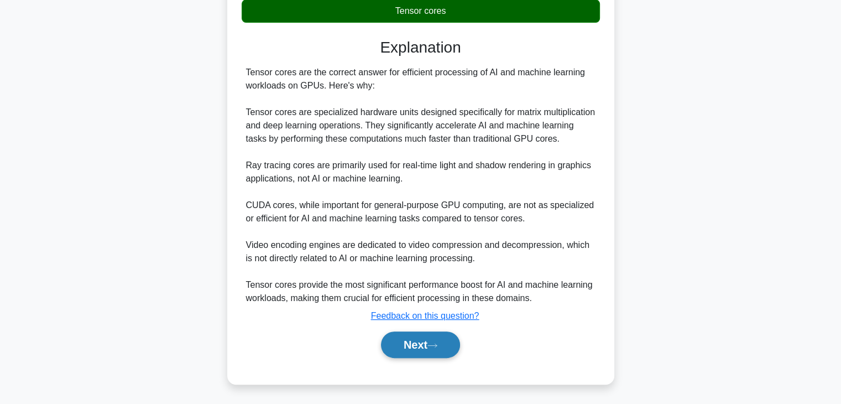
click at [436, 353] on button "Next" at bounding box center [420, 344] width 79 height 27
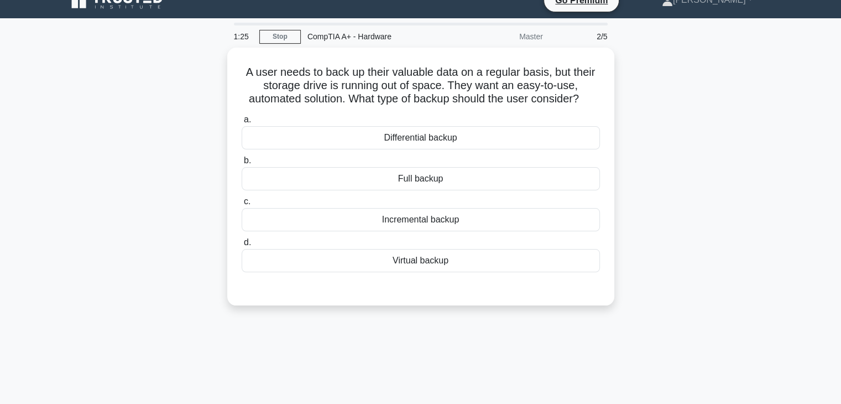
scroll to position [13, 0]
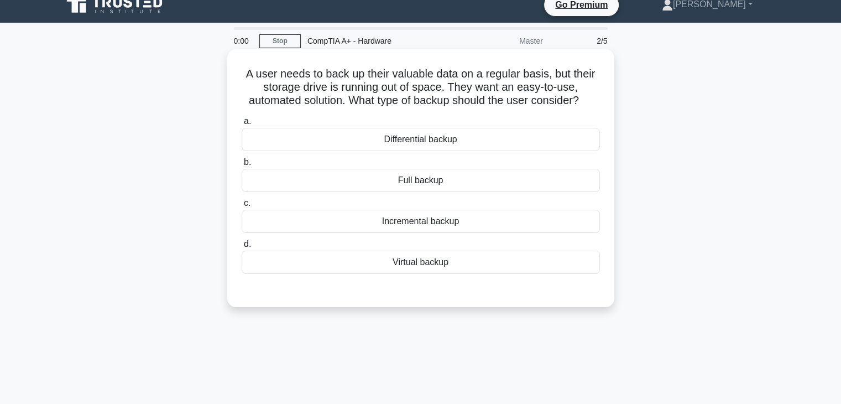
click at [407, 225] on div "Incremental backup" at bounding box center [421, 221] width 358 height 23
click at [242, 207] on input "c. Incremental backup" at bounding box center [242, 203] width 0 height 7
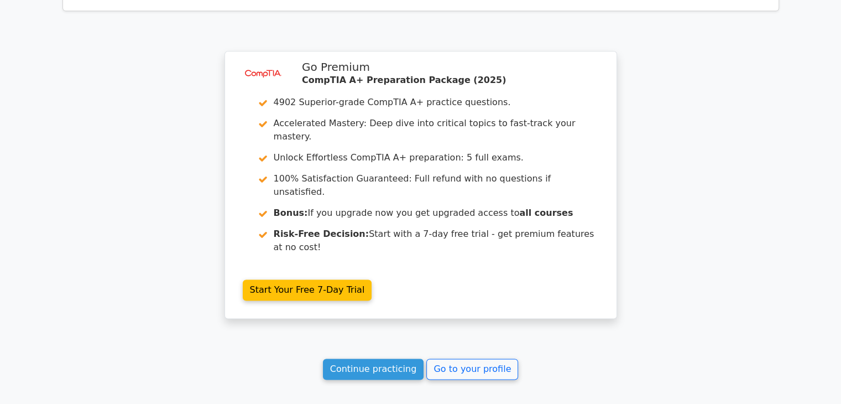
scroll to position [1462, 0]
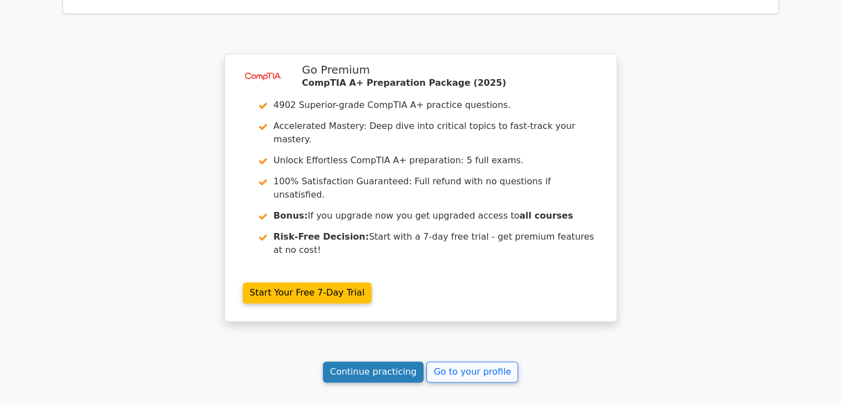
click at [392, 361] on link "Continue practicing" at bounding box center [373, 371] width 101 height 21
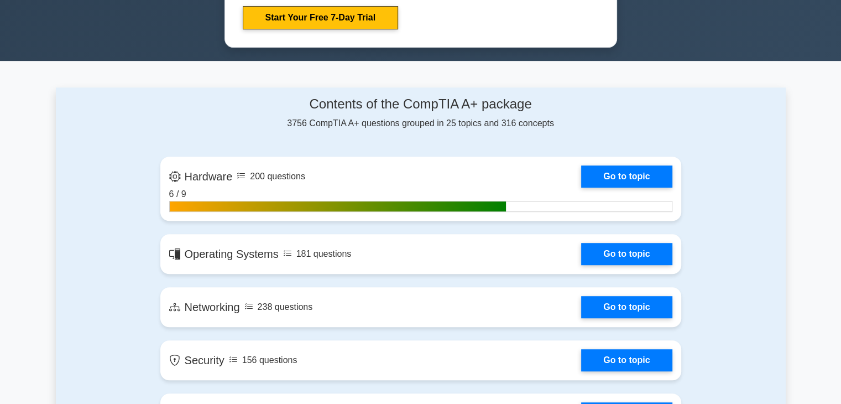
scroll to position [628, 0]
